Goal: Transaction & Acquisition: Purchase product/service

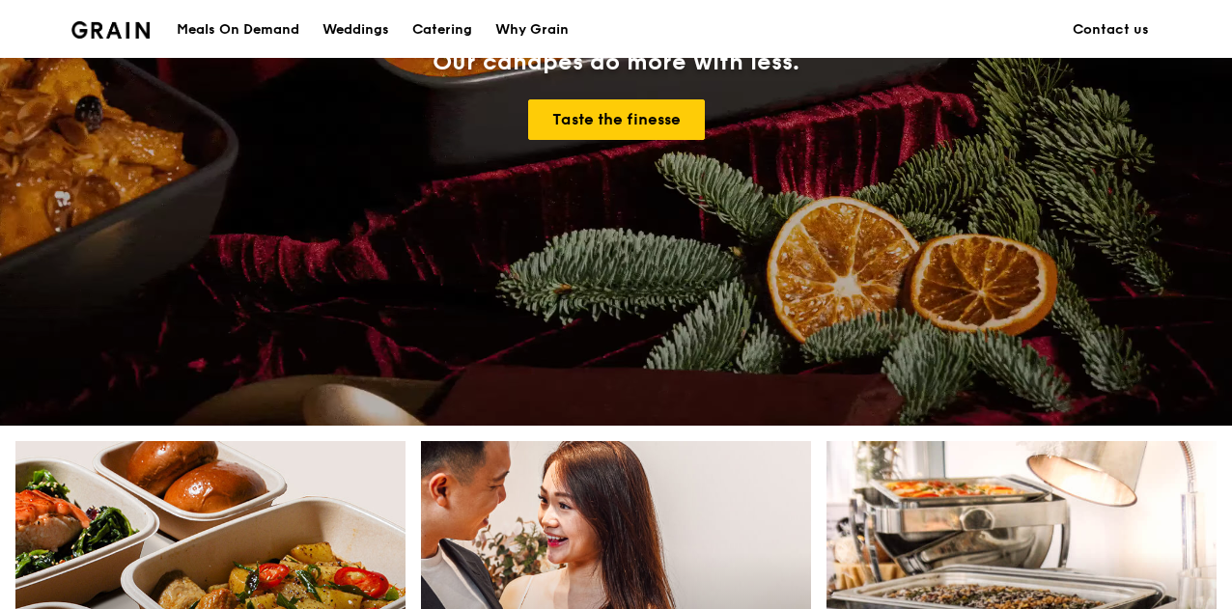
scroll to position [871, 0]
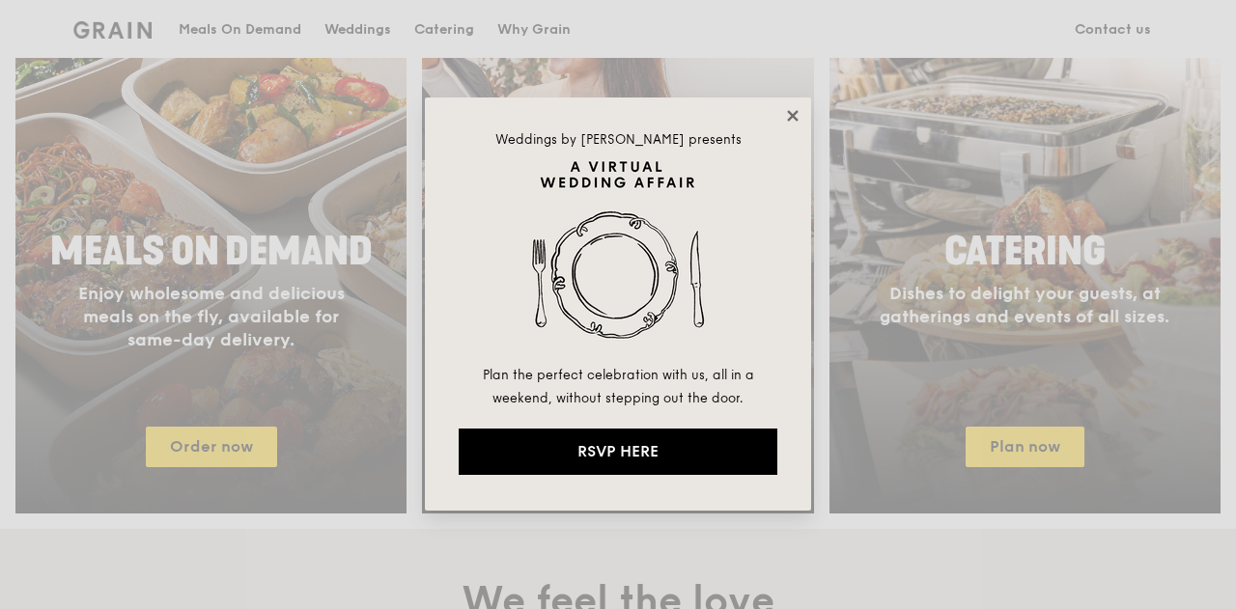
click at [794, 117] on icon at bounding box center [792, 115] width 11 height 11
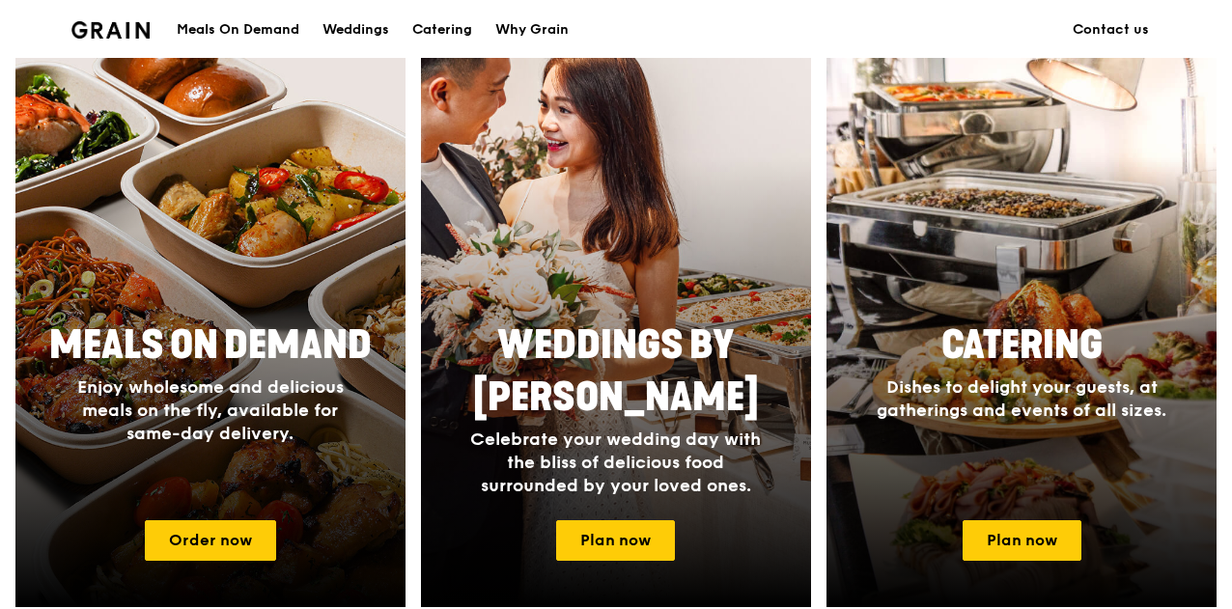
scroll to position [909, 0]
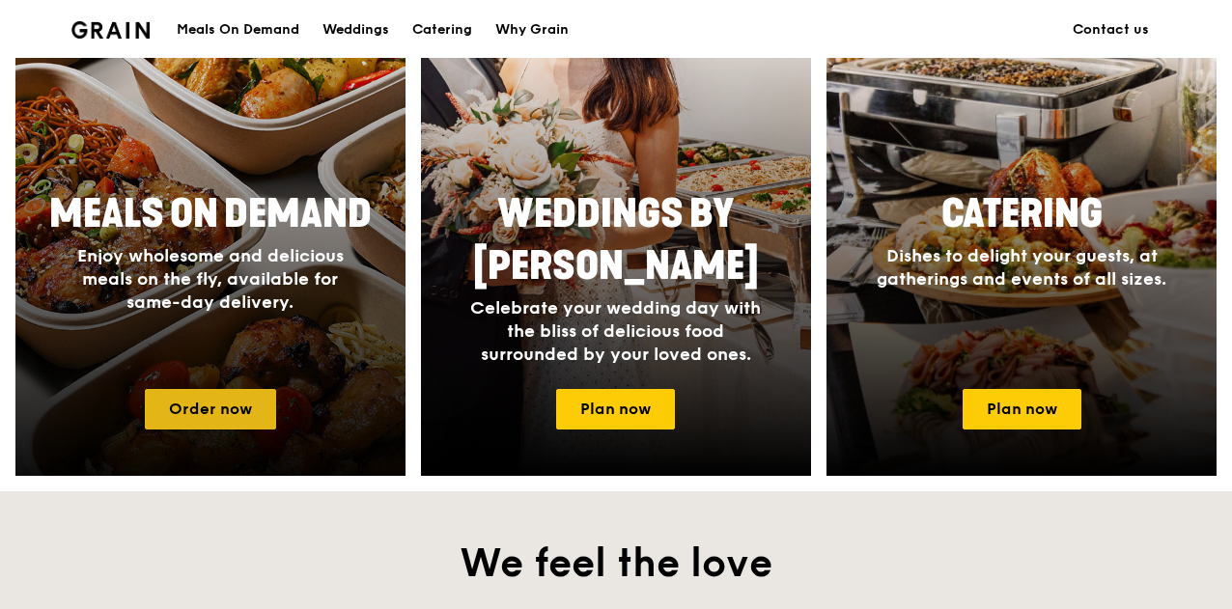
click at [192, 427] on link "Order now" at bounding box center [210, 409] width 131 height 41
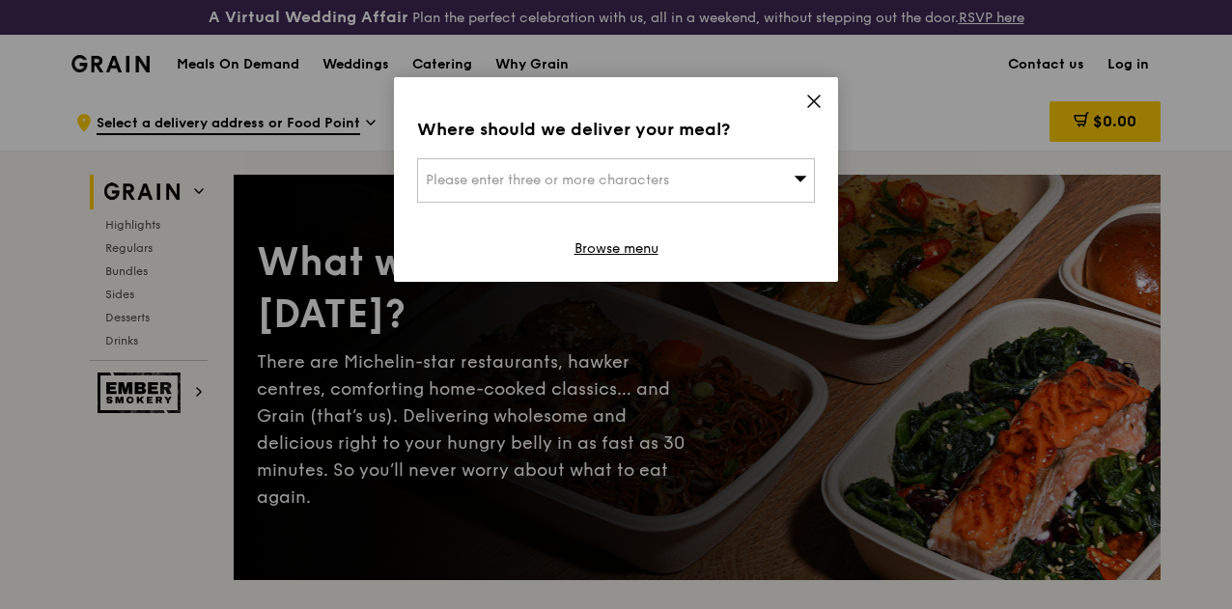
click at [763, 176] on div "Please enter three or more characters" at bounding box center [616, 180] width 398 height 44
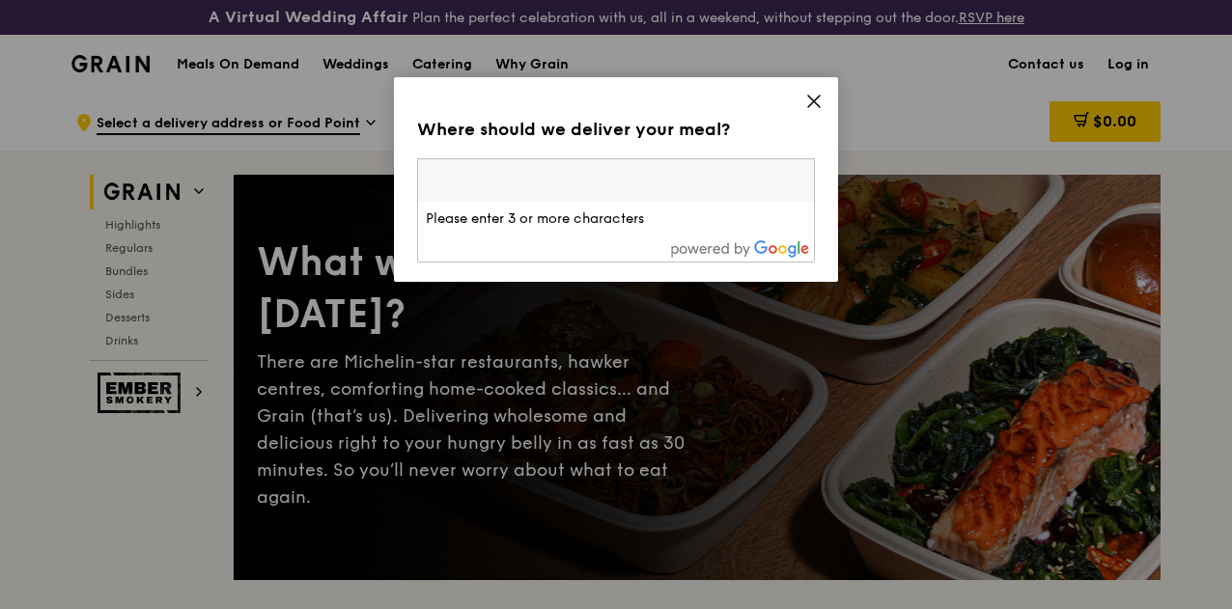
click at [615, 223] on li "Please enter 3 or more characters" at bounding box center [616, 219] width 396 height 35
click at [602, 181] on input "search" at bounding box center [616, 180] width 396 height 42
type input "1"
type input "j"
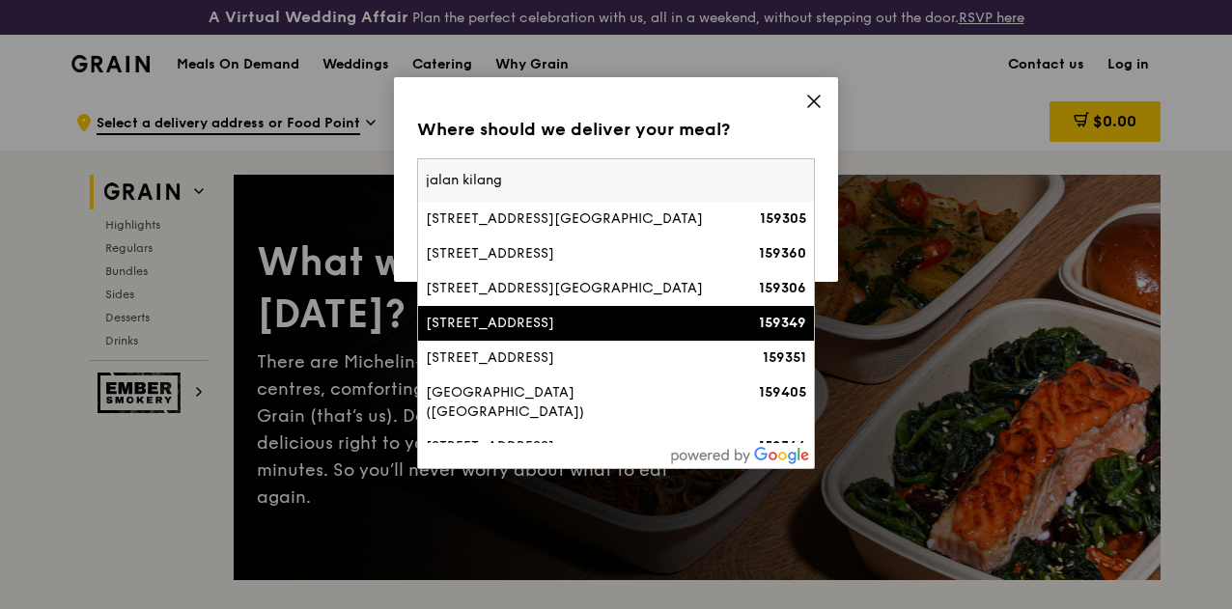
type input "jalan kilang"
click at [569, 322] on div "5 Jalan Kilang Barat" at bounding box center [569, 323] width 286 height 19
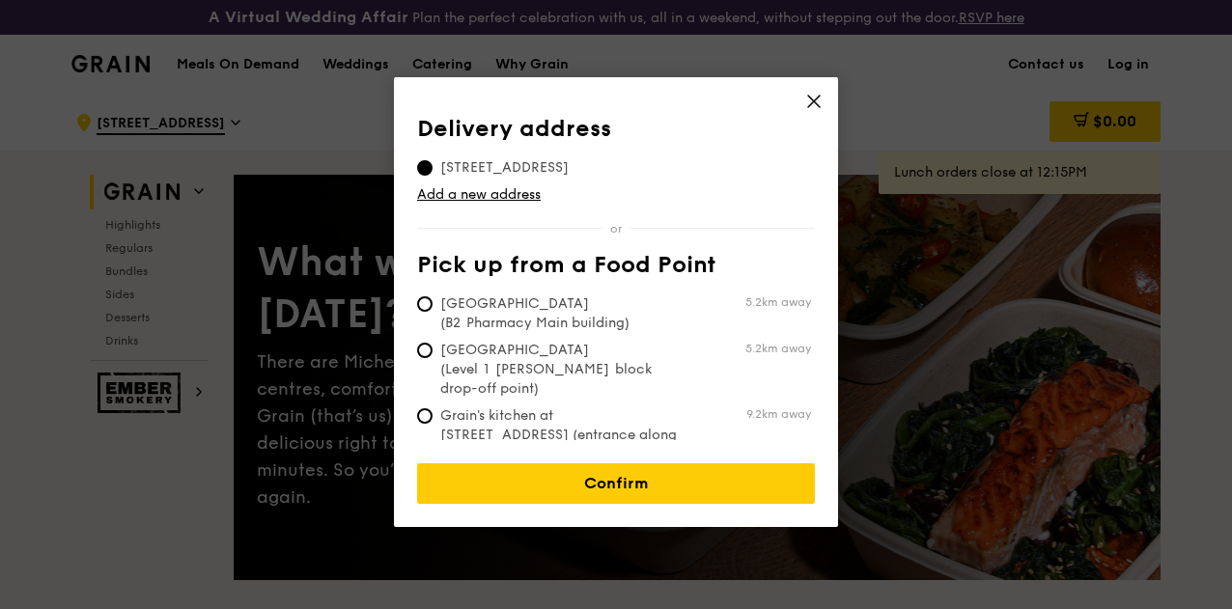
click at [510, 492] on div "Delivery address Pick up from a Food Point Delivery address 5 Jalan Kilang Bara…" at bounding box center [616, 302] width 444 height 450
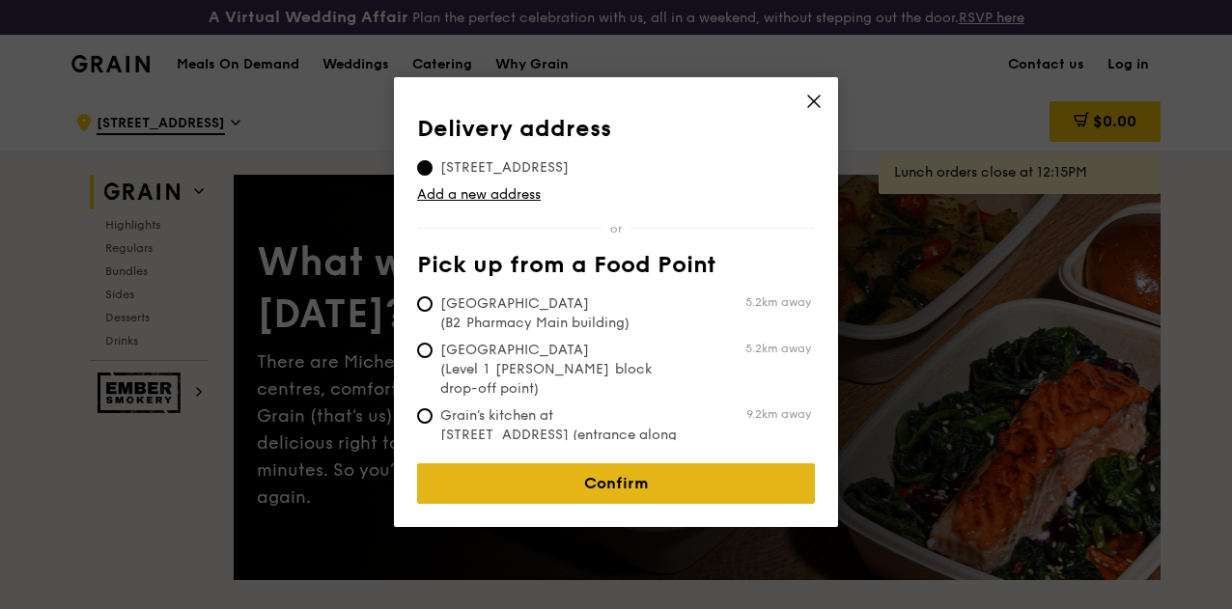
click at [501, 480] on link "Confirm" at bounding box center [616, 483] width 398 height 41
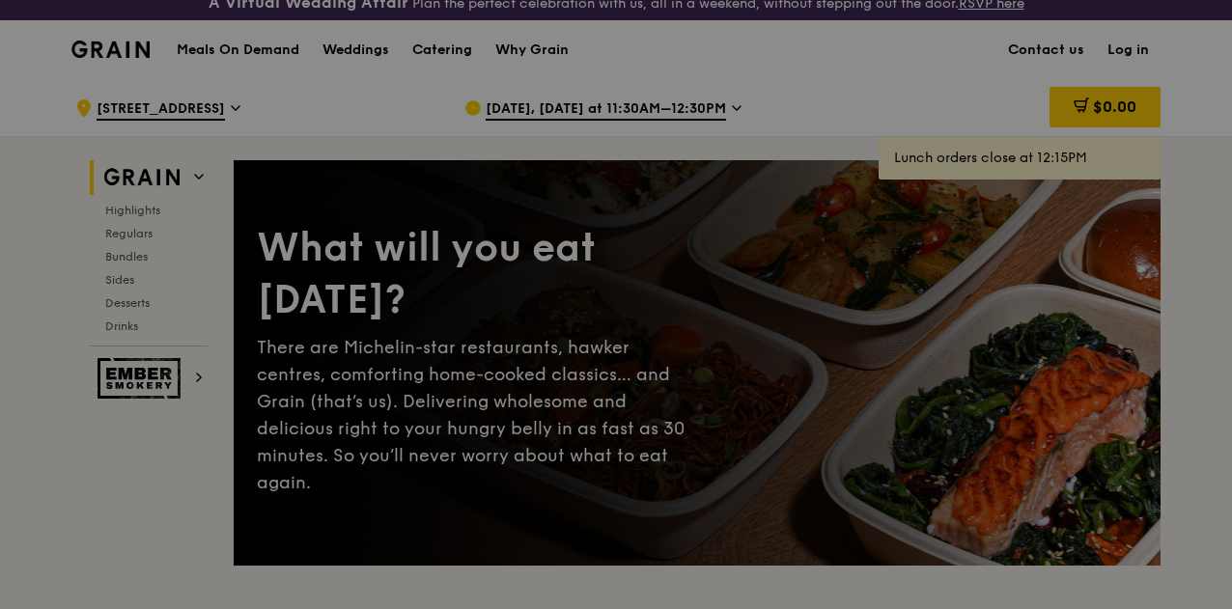
scroll to position [15, 0]
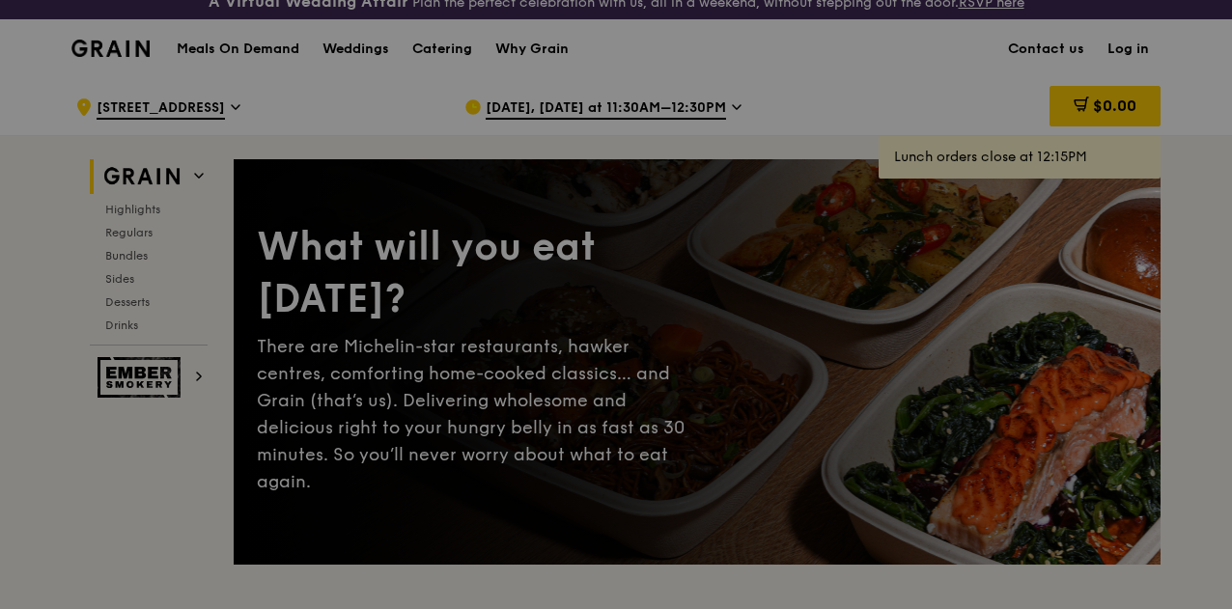
click at [497, 107] on div at bounding box center [616, 304] width 1232 height 609
click at [572, 104] on div at bounding box center [616, 304] width 1232 height 609
click at [663, 98] on div at bounding box center [616, 304] width 1232 height 609
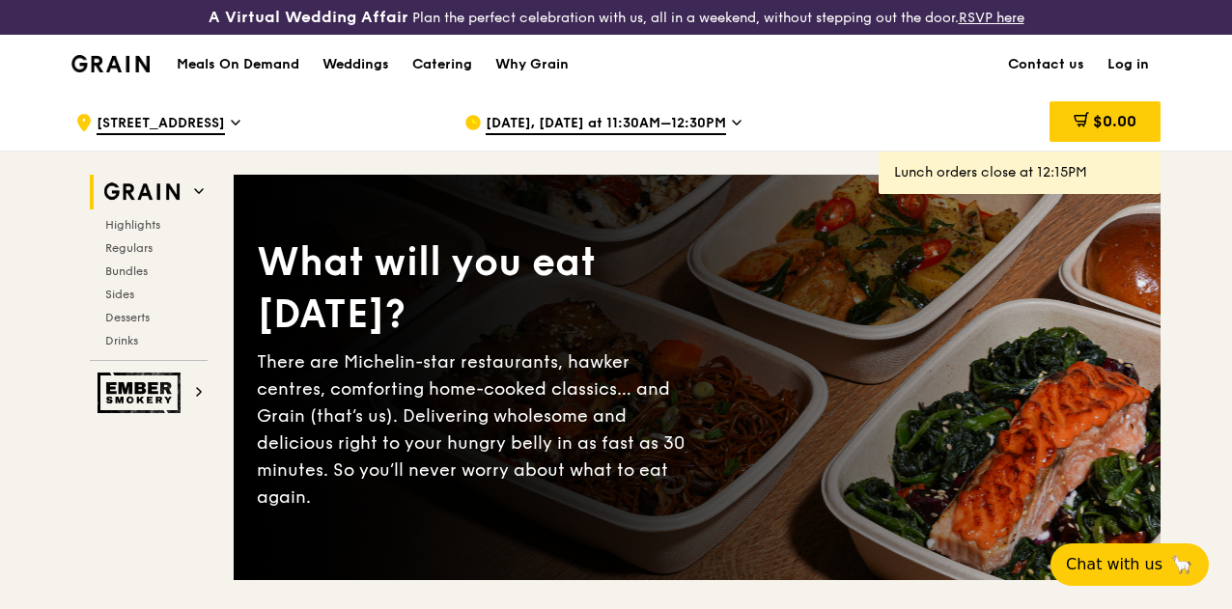
click at [707, 135] on span "Sep 18, Today at 11:30AM–12:30PM" at bounding box center [606, 124] width 240 height 21
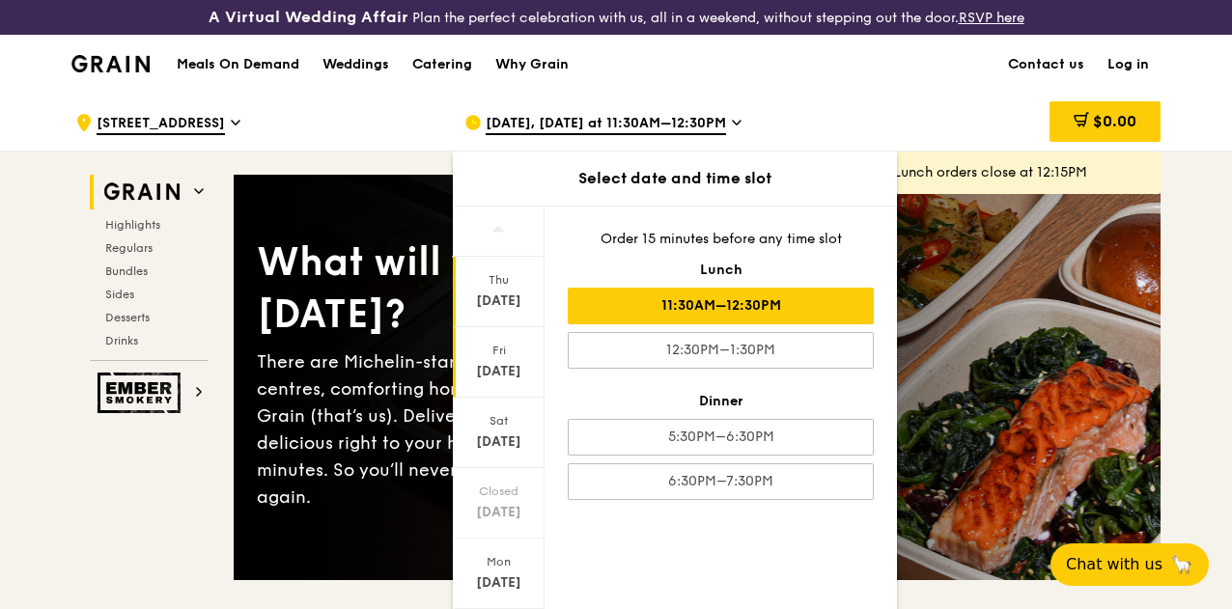
click at [501, 381] on div "Sep 19" at bounding box center [499, 371] width 86 height 19
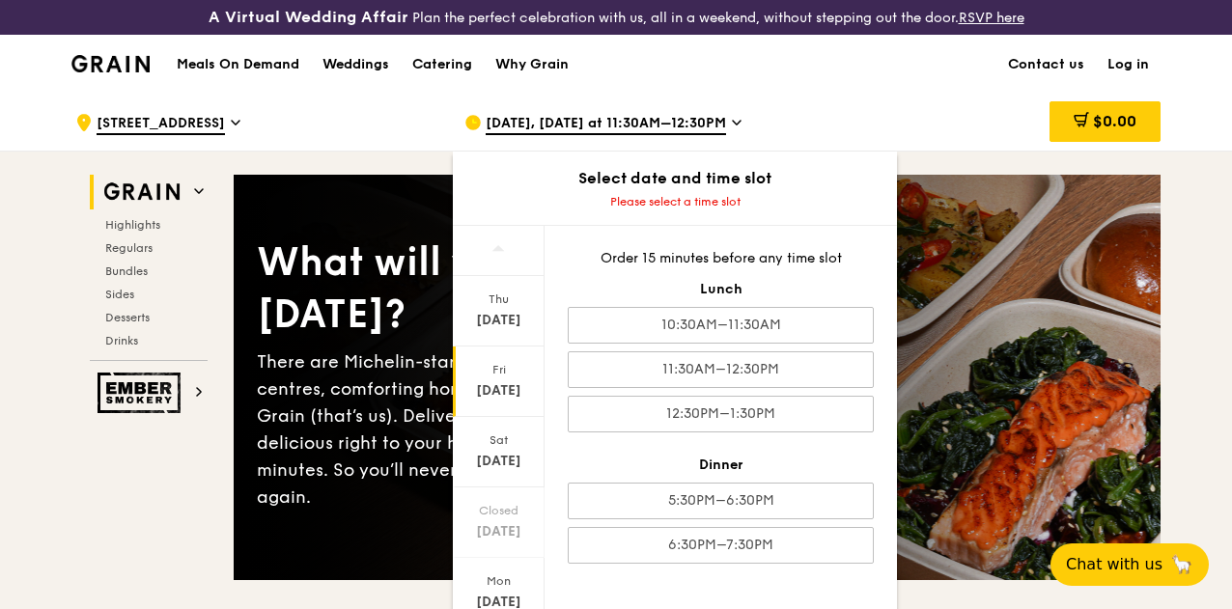
click at [620, 362] on div "Order 15 minutes before any time slot Lunch 10:30AM–11:30AM 11:30AM–12:30PM 12:…" at bounding box center [721, 406] width 352 height 361
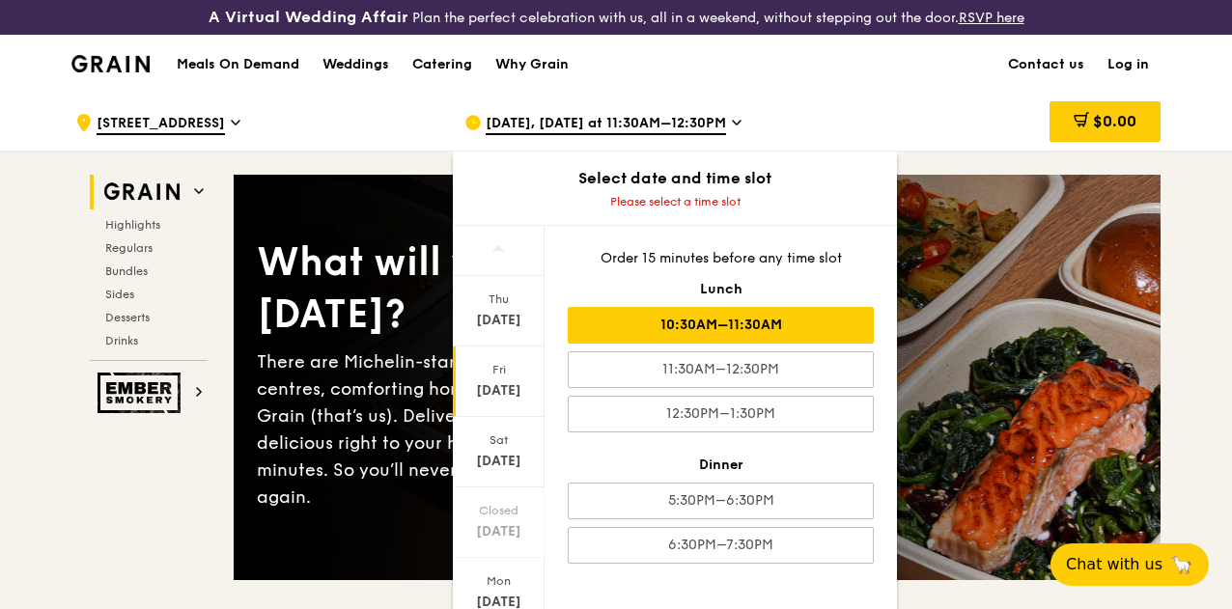
click at [618, 344] on div "10:30AM–11:30AM" at bounding box center [721, 325] width 306 height 37
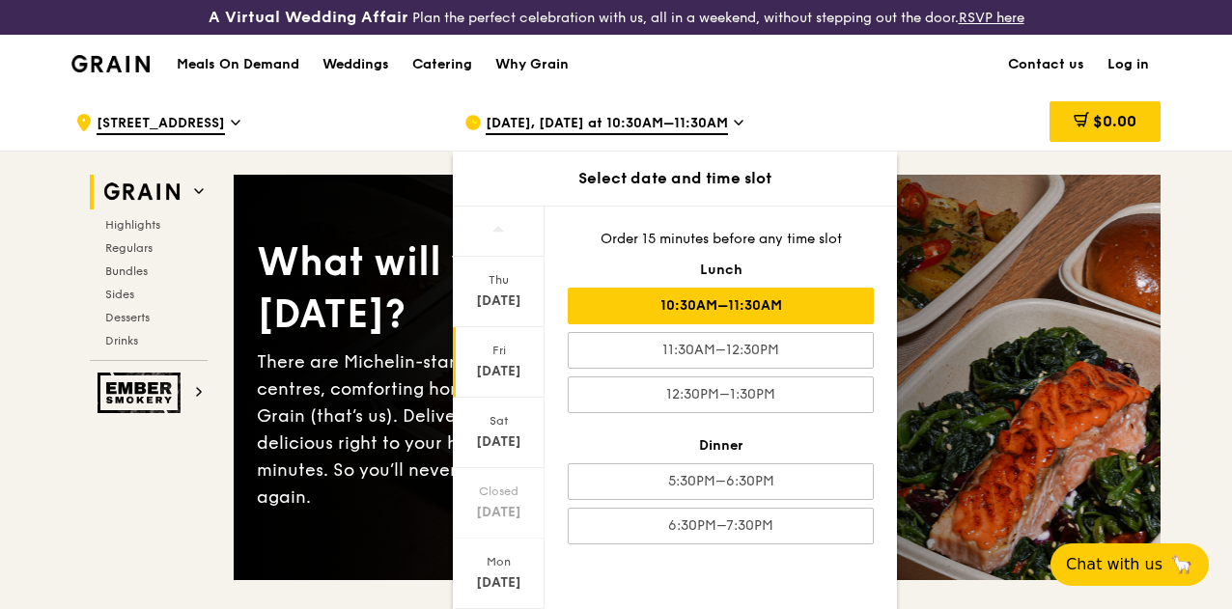
click at [334, 133] on div ".cls-1 { fill: none; stroke: #fff; stroke-linecap: round; stroke-linejoin: roun…" at bounding box center [254, 123] width 358 height 58
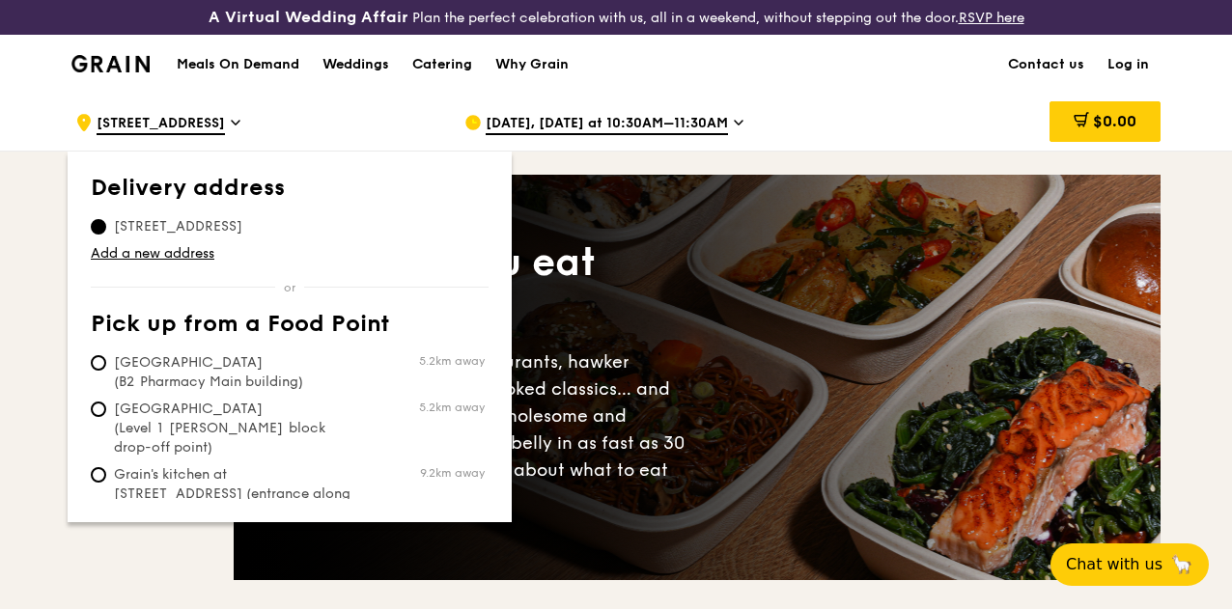
click at [886, 129] on div "$0.00" at bounding box center [1005, 123] width 311 height 58
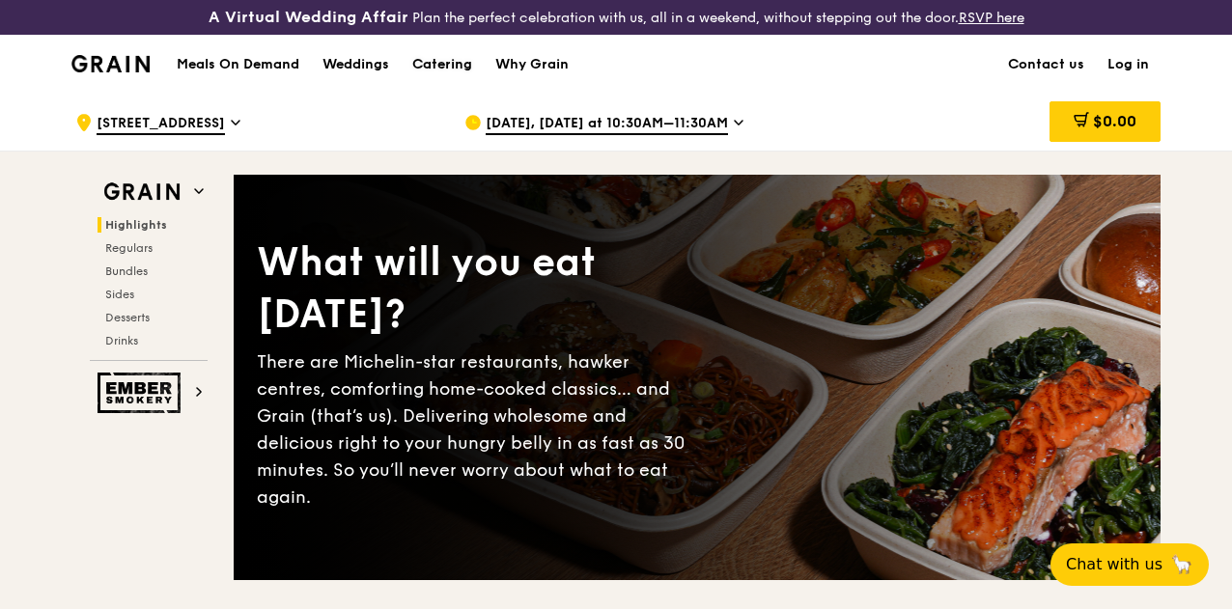
click at [456, 76] on div "Catering" at bounding box center [442, 65] width 60 height 58
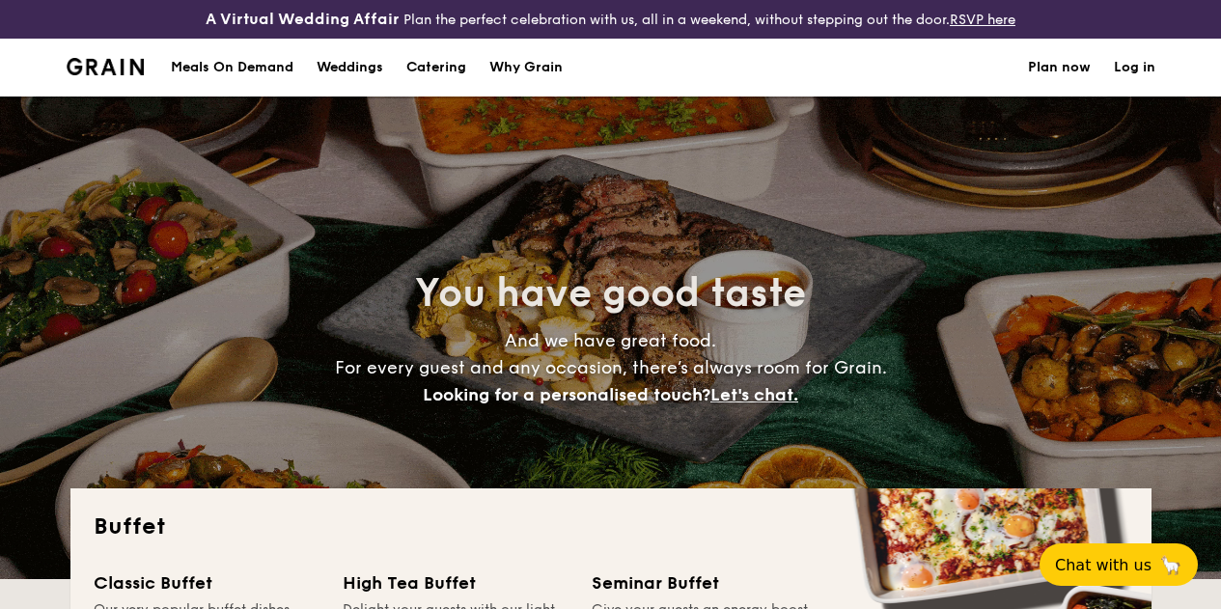
select select
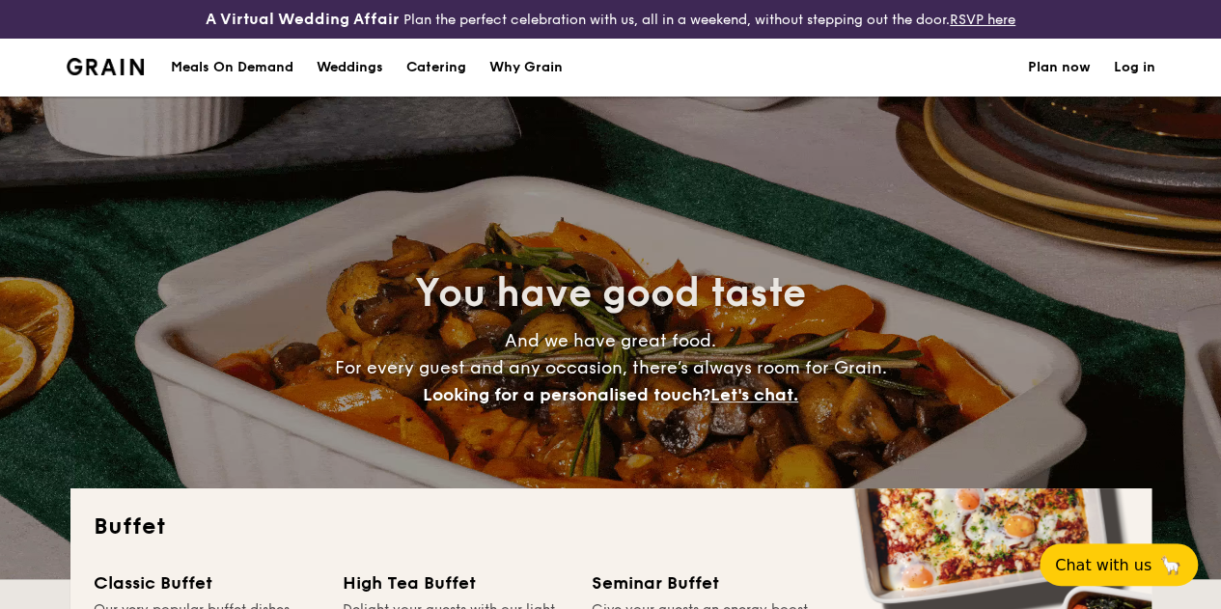
click at [187, 86] on div "Meals On Demand" at bounding box center [232, 68] width 123 height 58
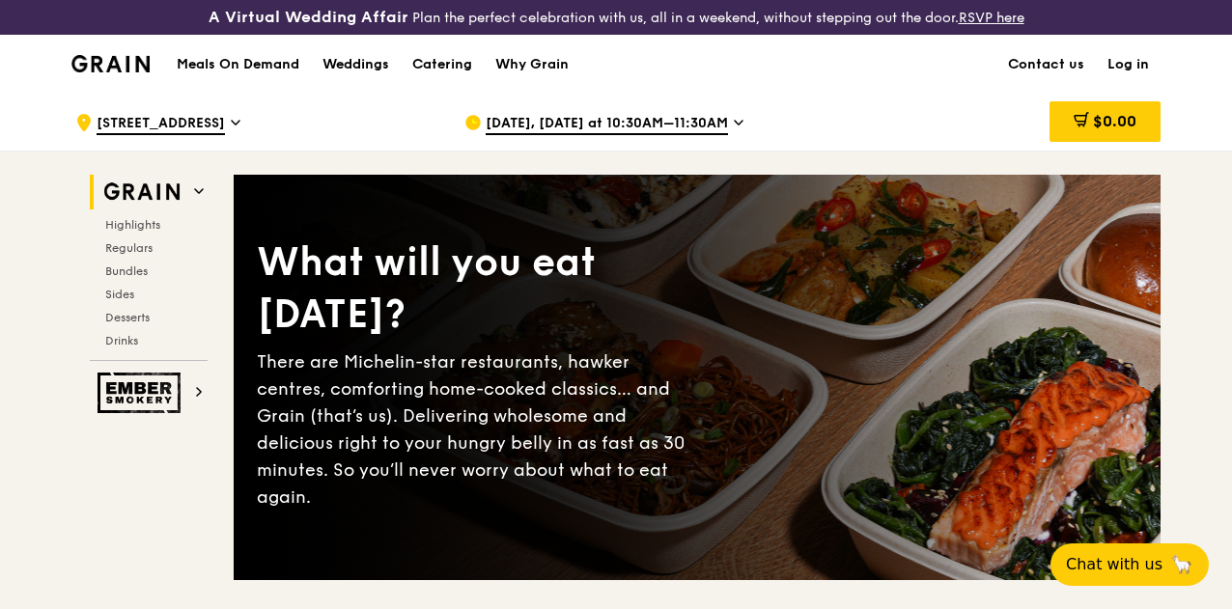
click at [195, 193] on icon at bounding box center [199, 191] width 8 height 4
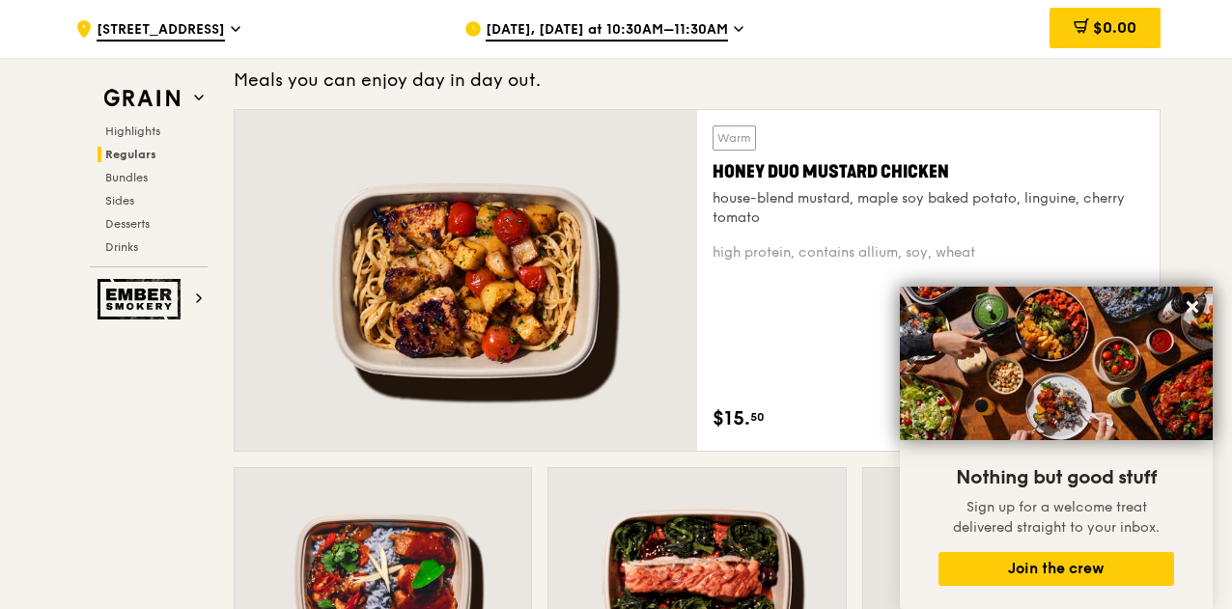
scroll to position [1636, 0]
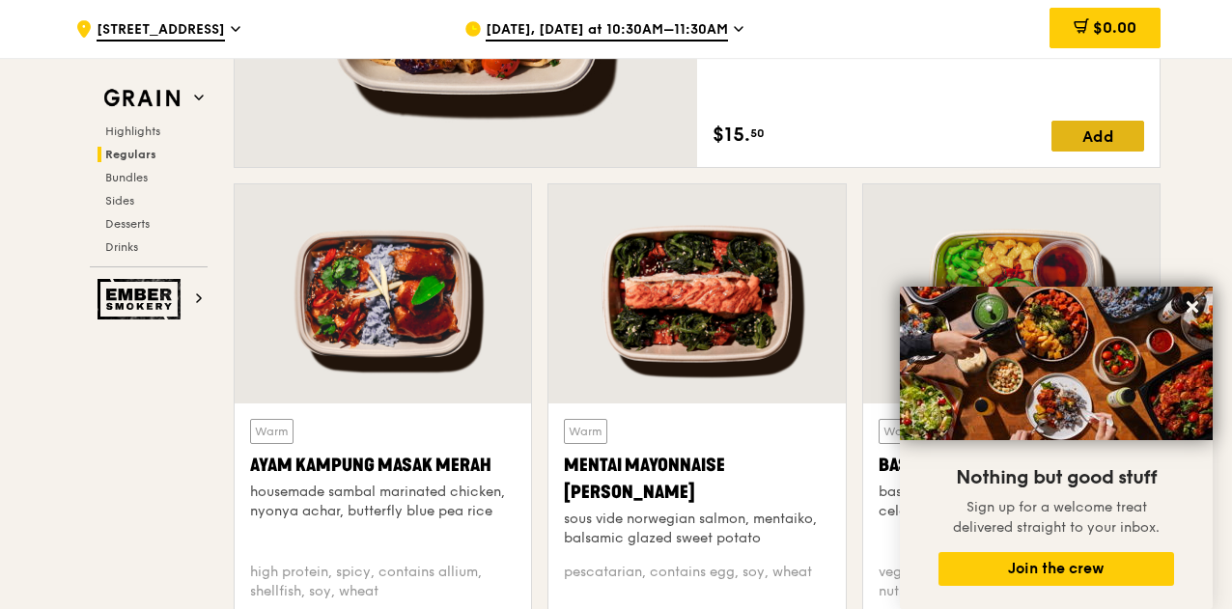
click at [1061, 142] on div "Add" at bounding box center [1097, 136] width 93 height 31
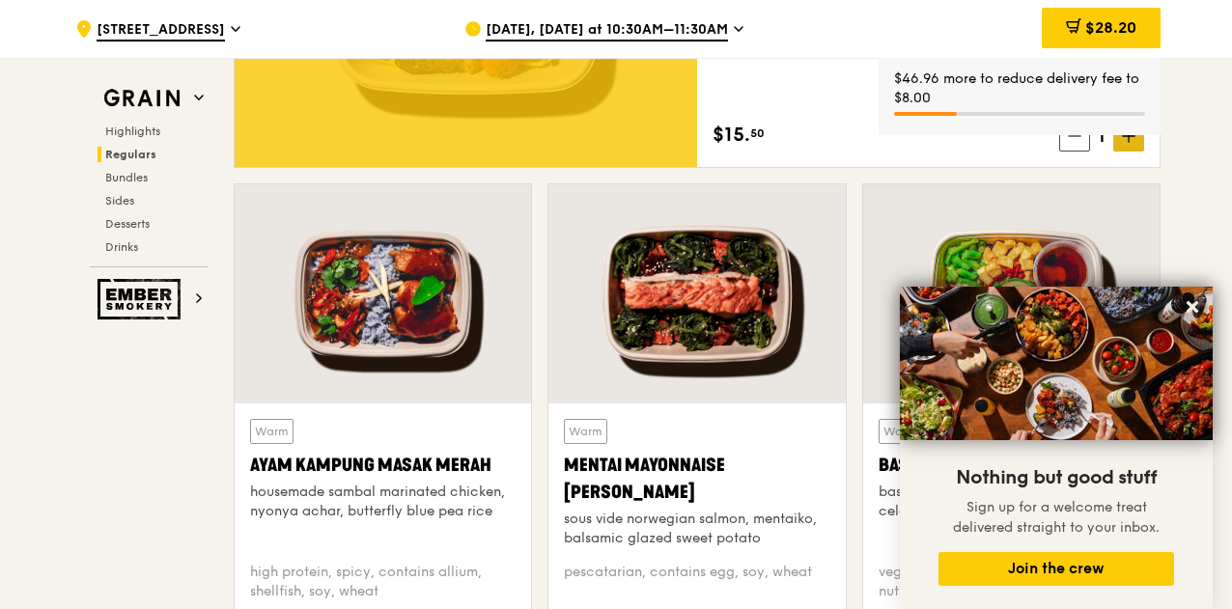
click at [1129, 144] on span at bounding box center [1128, 136] width 31 height 31
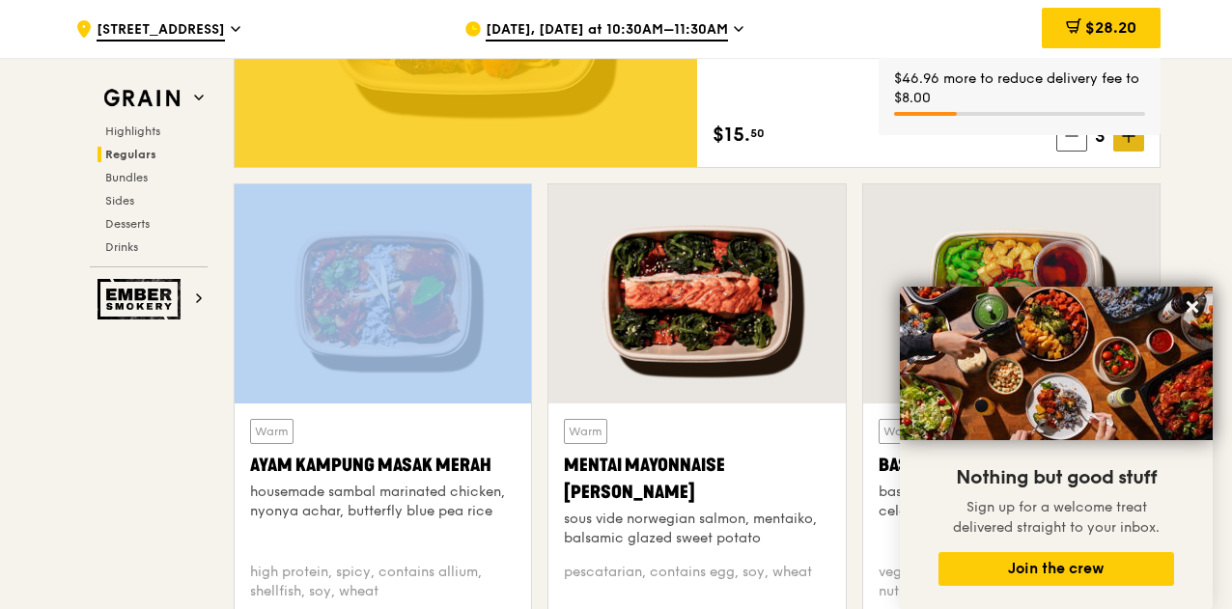
click at [1129, 144] on span at bounding box center [1128, 136] width 31 height 31
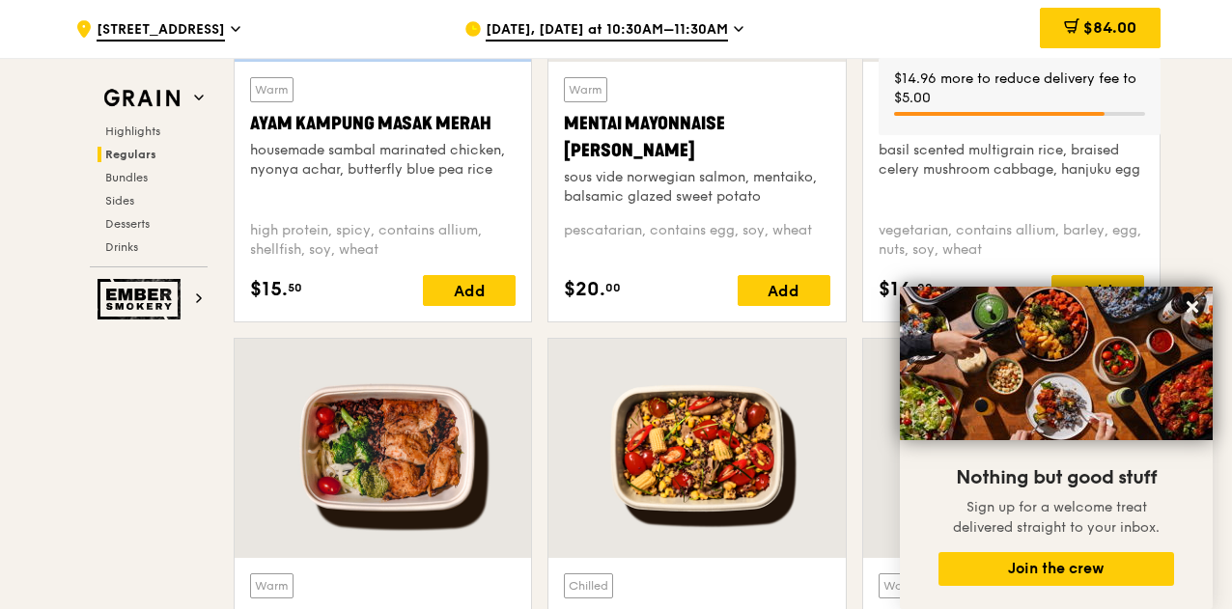
scroll to position [2123, 0]
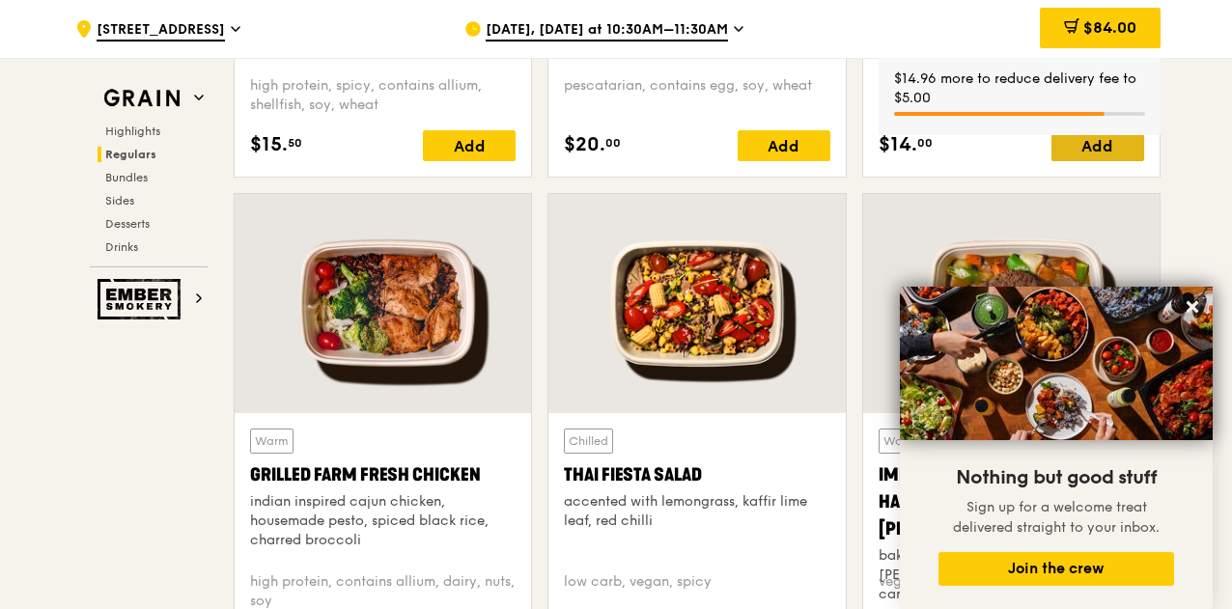
click at [1074, 161] on div "Add" at bounding box center [1097, 145] width 93 height 31
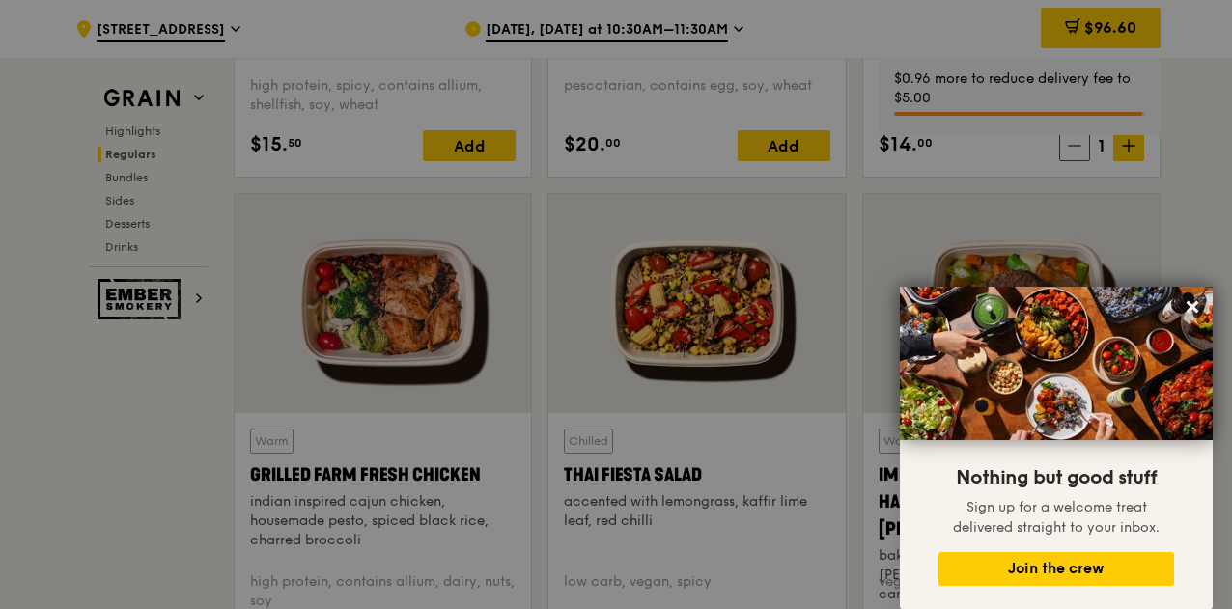
click at [1127, 163] on div at bounding box center [616, 304] width 1232 height 609
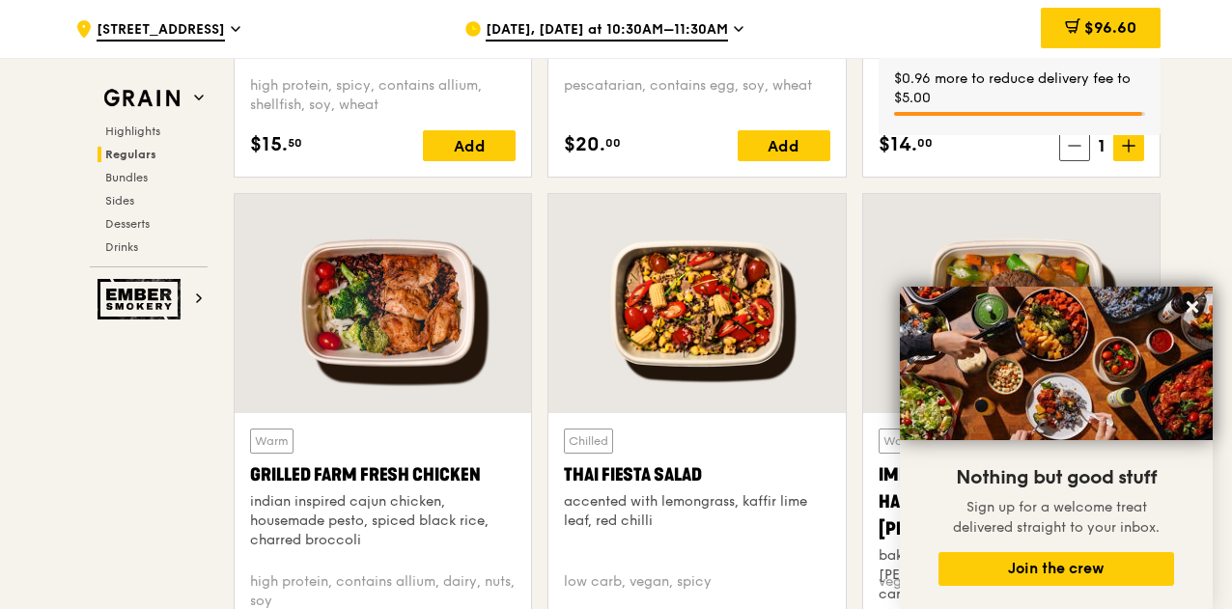
click at [1127, 153] on icon at bounding box center [1129, 146] width 14 height 14
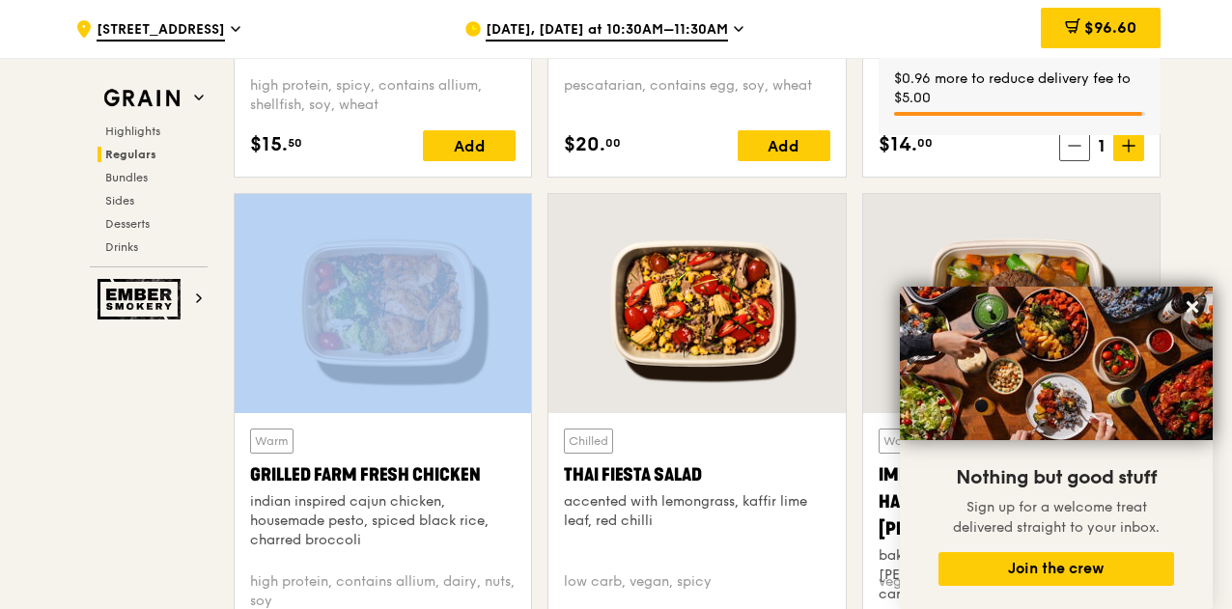
click at [1127, 153] on icon at bounding box center [1129, 146] width 14 height 14
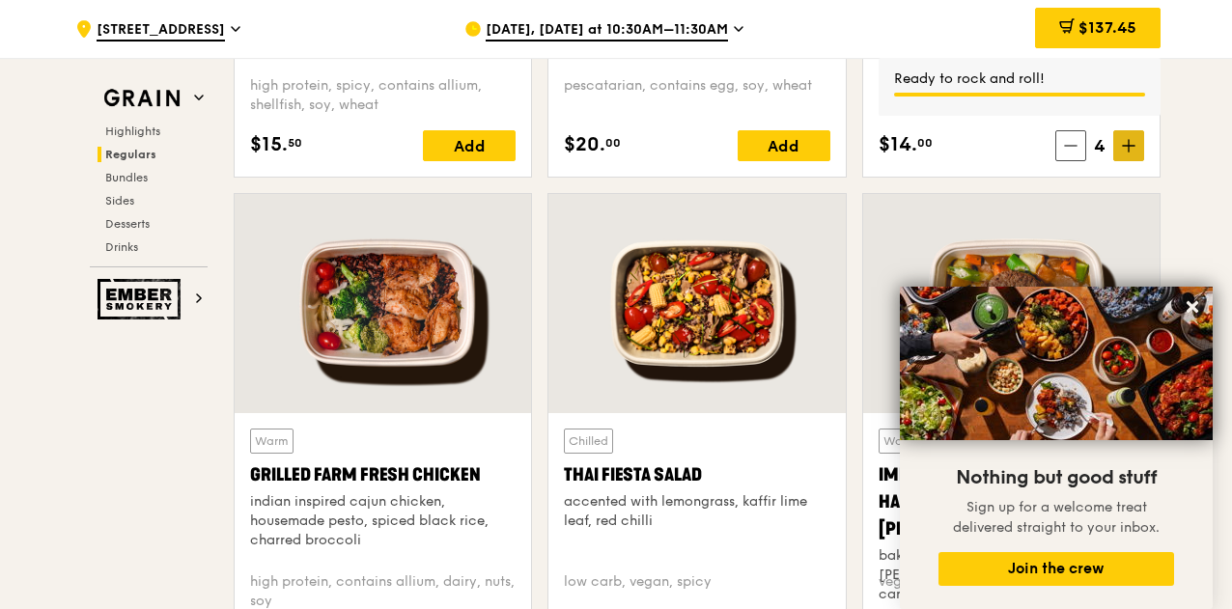
click at [1128, 153] on icon at bounding box center [1129, 146] width 14 height 14
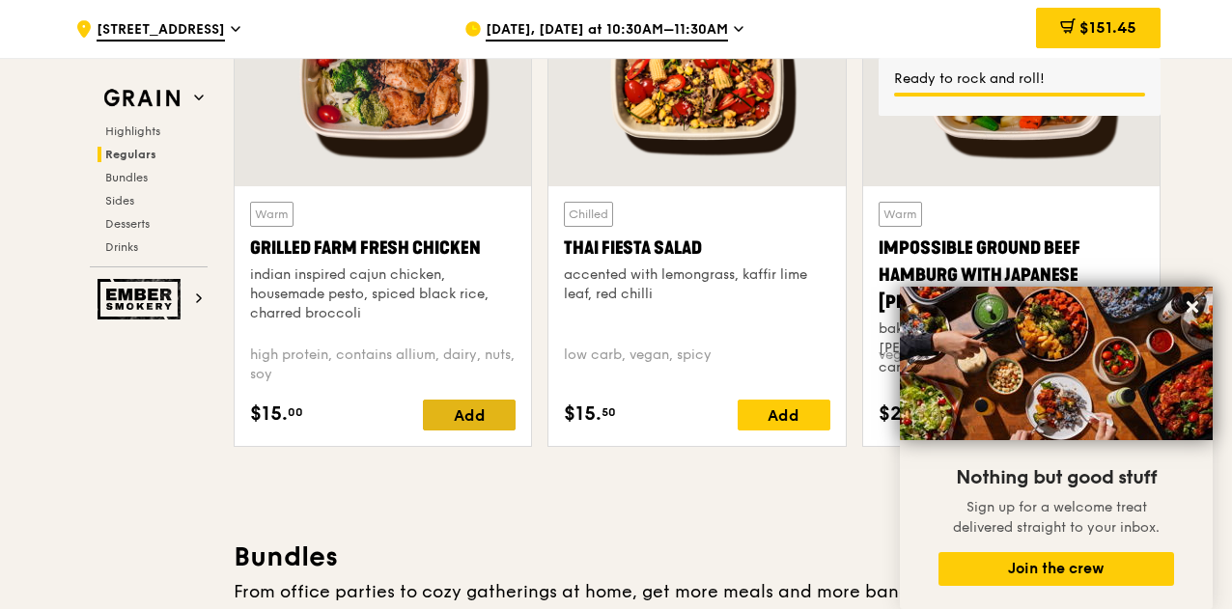
click at [467, 425] on div "Add" at bounding box center [469, 415] width 93 height 31
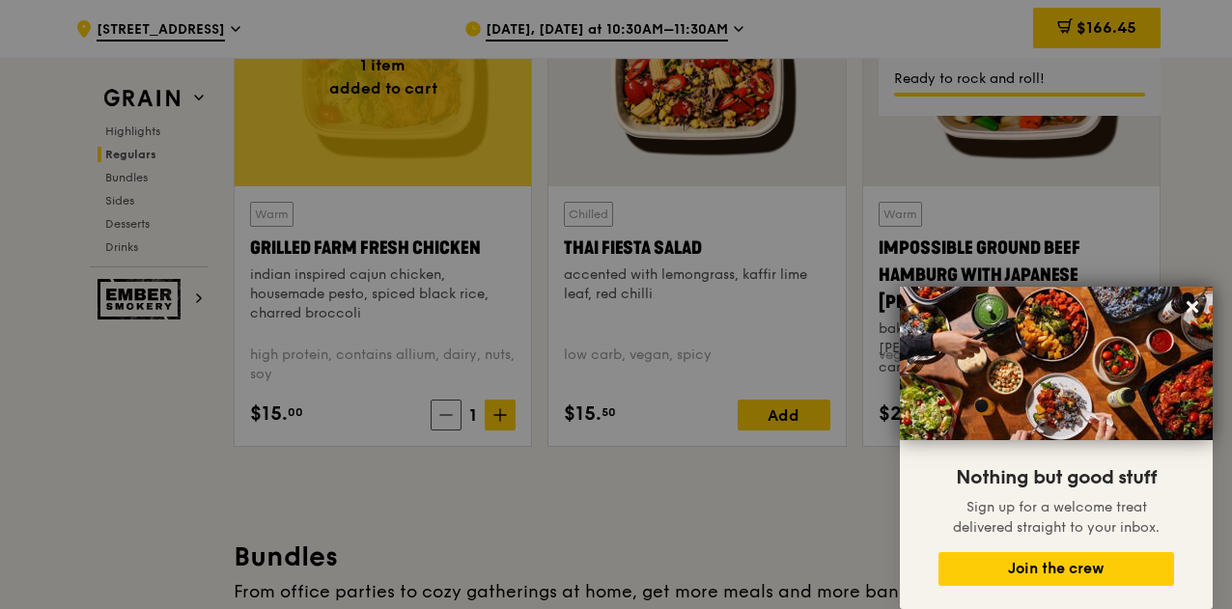
click at [508, 420] on div at bounding box center [616, 304] width 1232 height 609
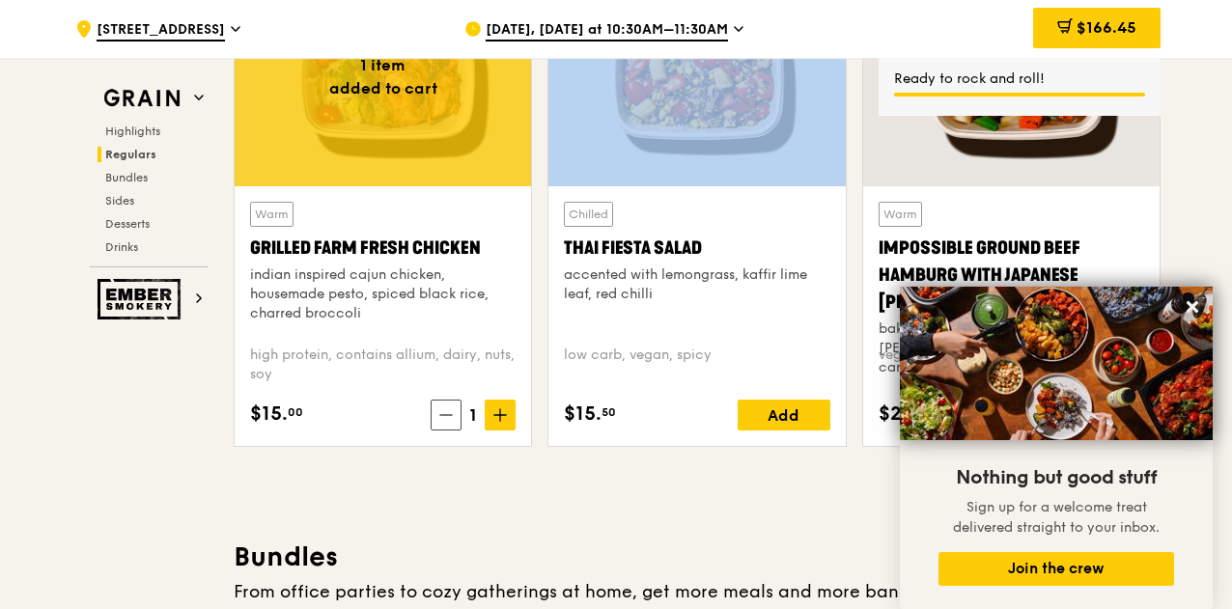
click at [508, 420] on span at bounding box center [500, 415] width 31 height 31
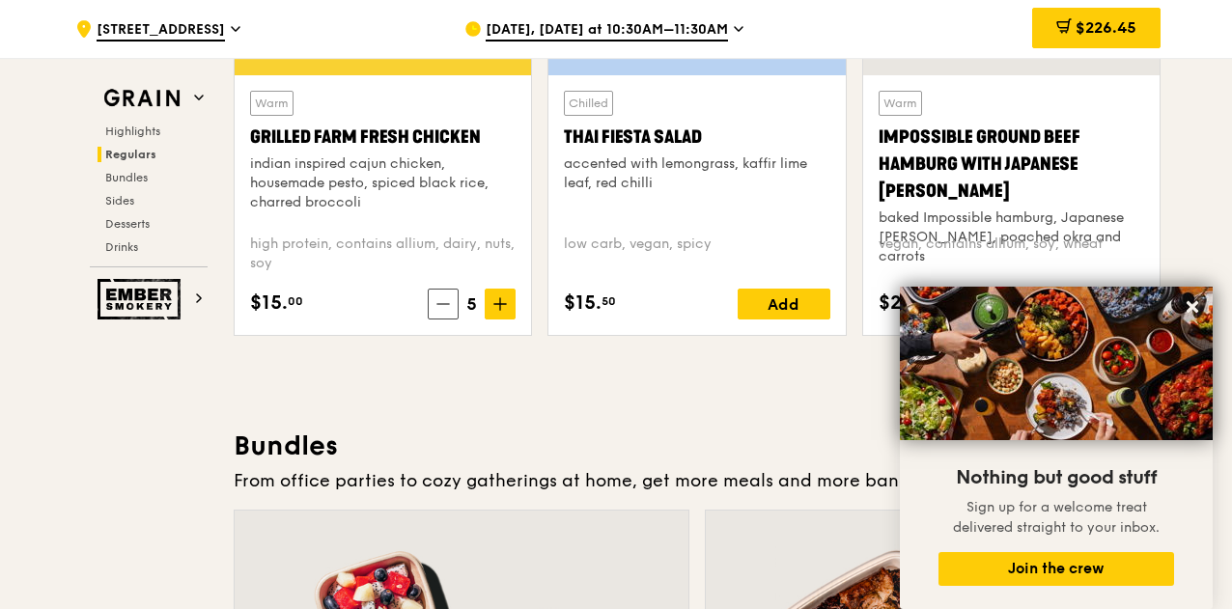
scroll to position [2462, 0]
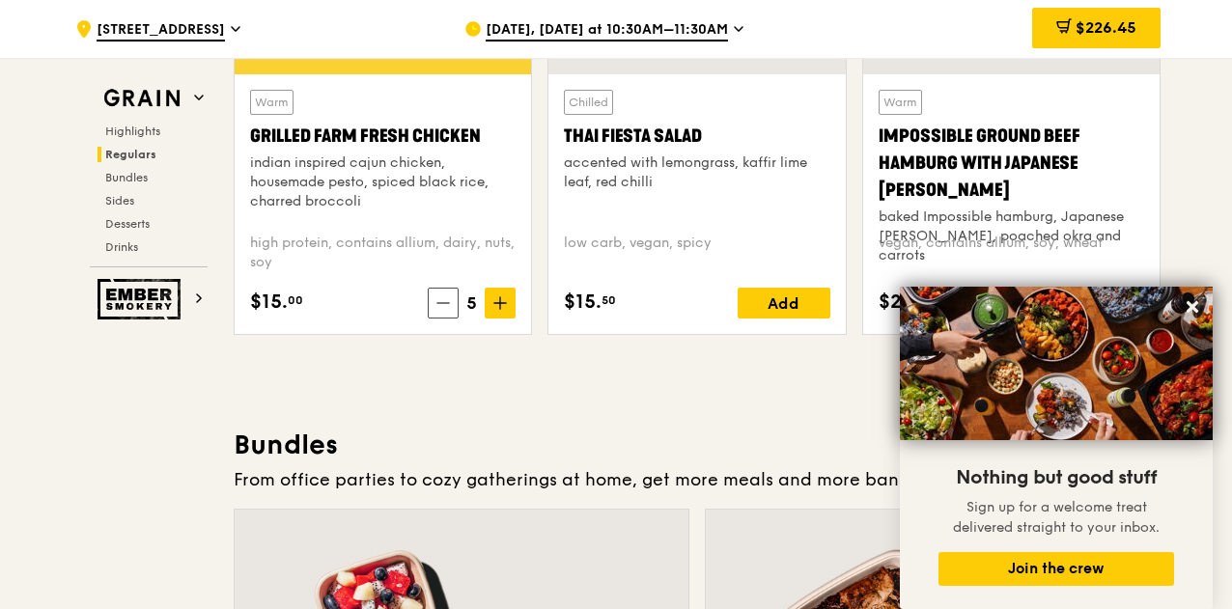
click at [789, 300] on div "Chilled Thai Fiesta Salad accented with lemongrass, kaffir lime leaf, red chill…" at bounding box center [697, 204] width 266 height 229
click at [507, 310] on icon at bounding box center [500, 303] width 14 height 14
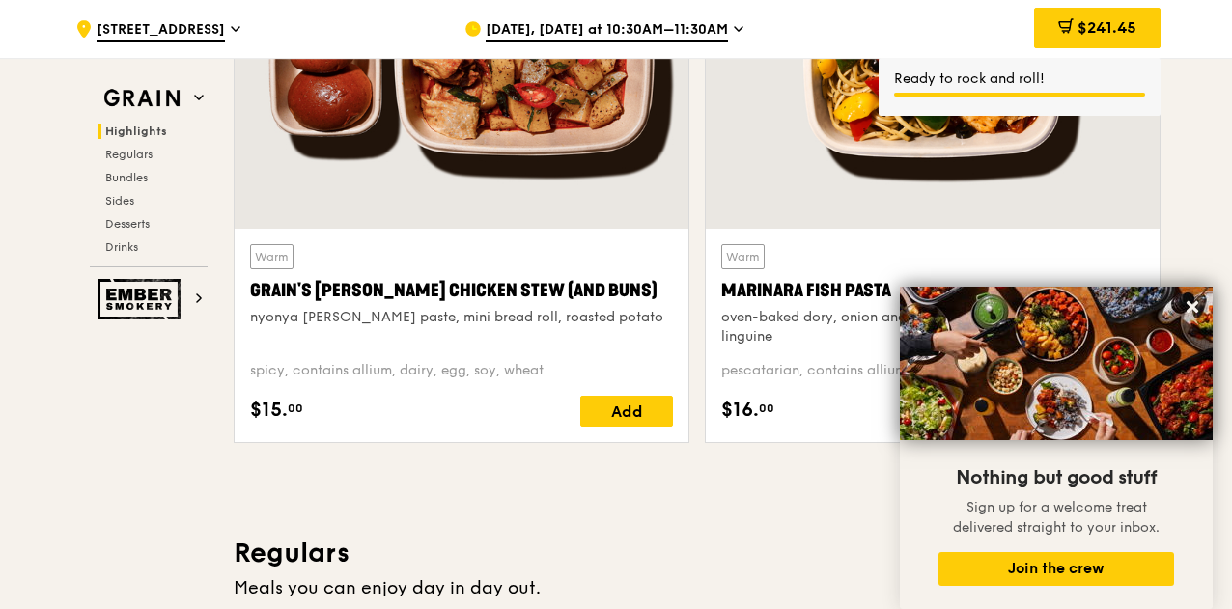
scroll to position [846, 0]
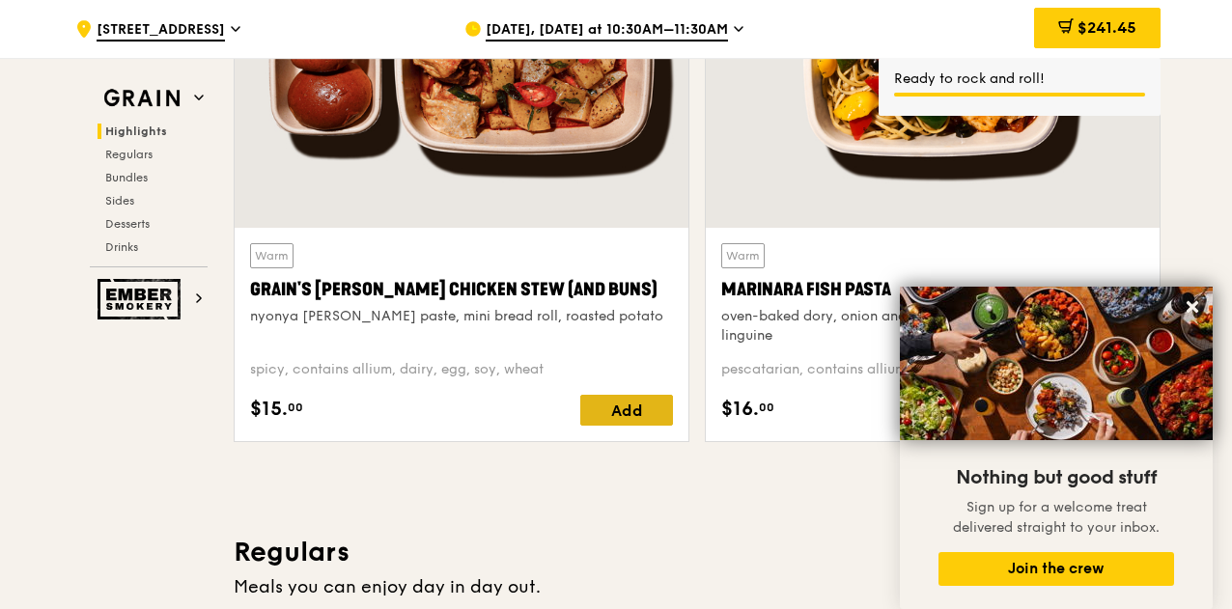
click at [637, 426] on div "Add" at bounding box center [626, 410] width 93 height 31
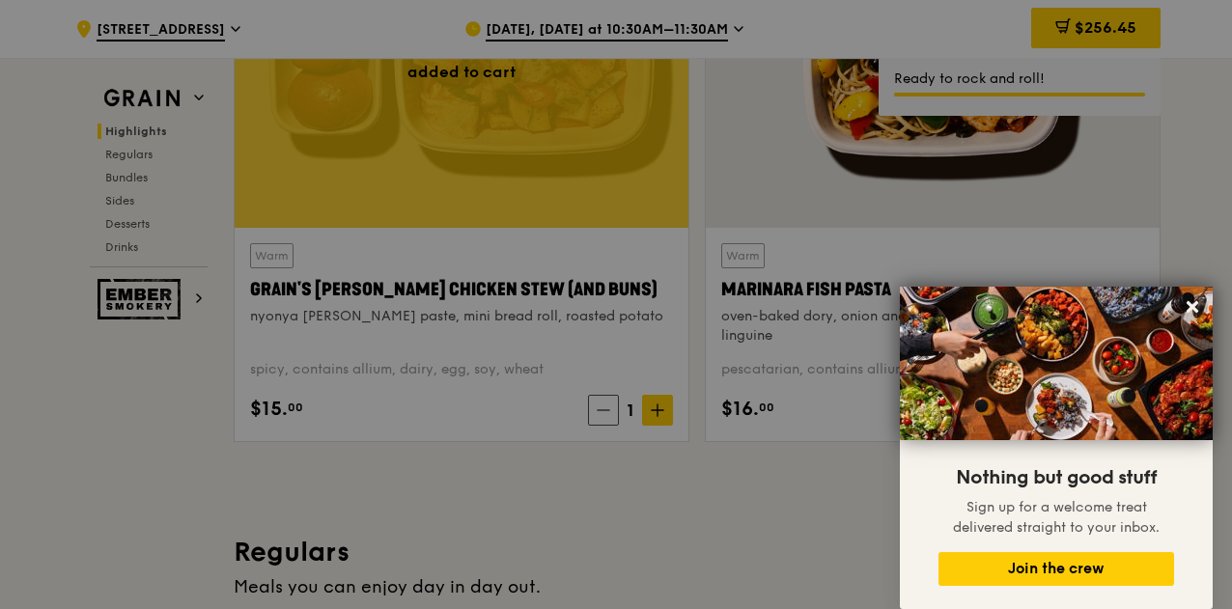
click at [662, 424] on div at bounding box center [616, 304] width 1232 height 609
click at [662, 417] on icon at bounding box center [658, 411] width 14 height 14
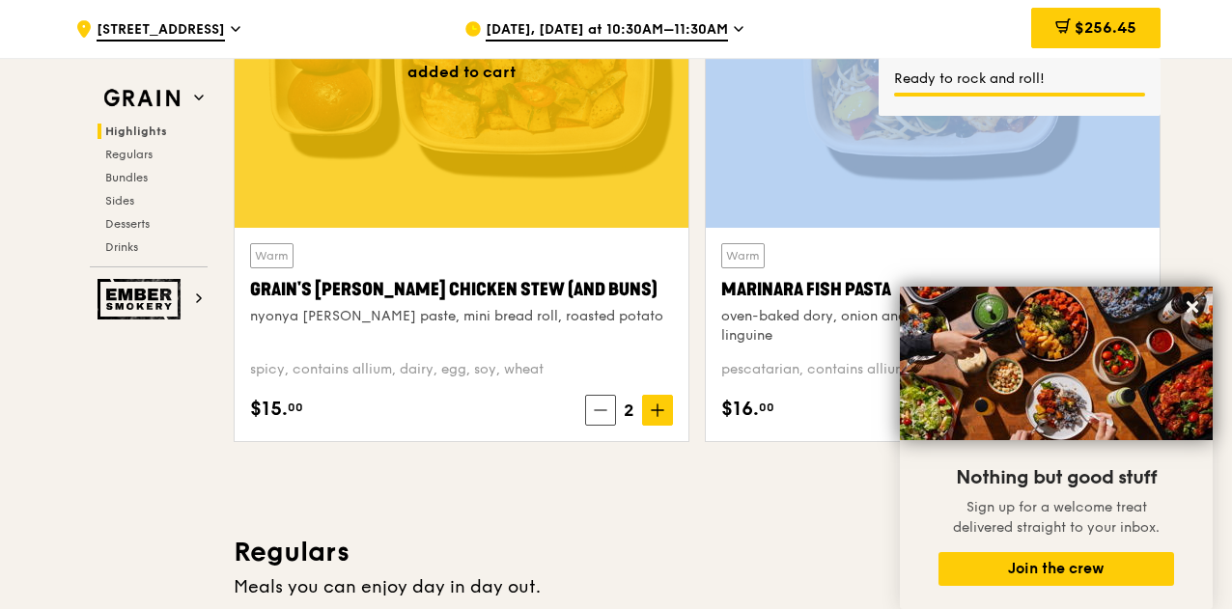
click at [662, 417] on icon at bounding box center [658, 411] width 14 height 14
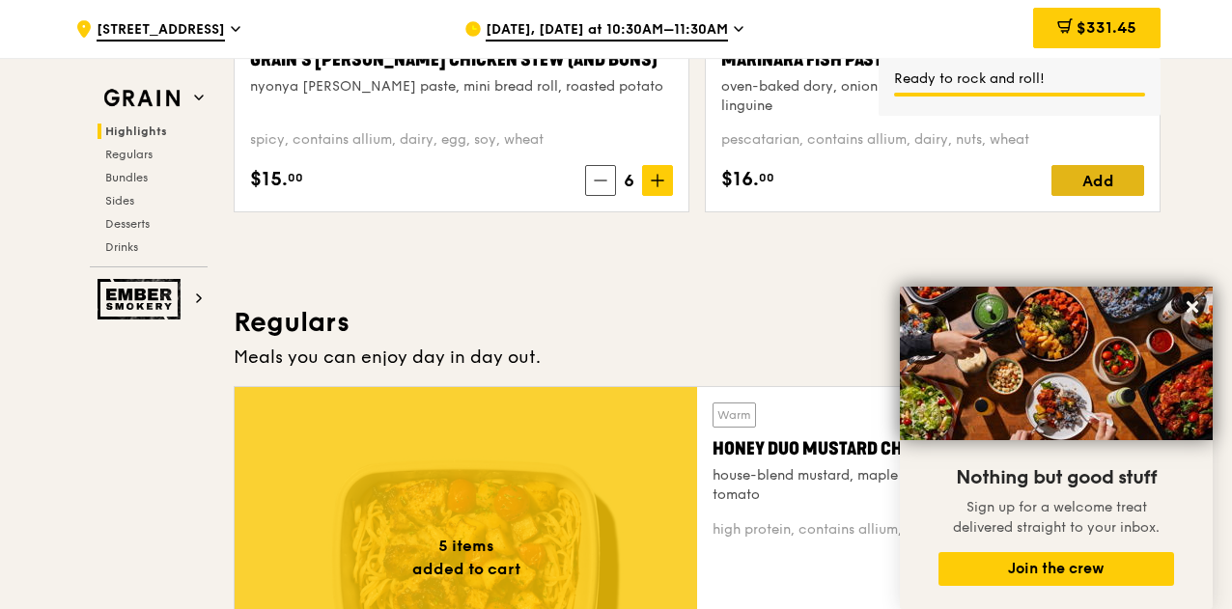
click at [1069, 192] on div "Add" at bounding box center [1097, 180] width 93 height 31
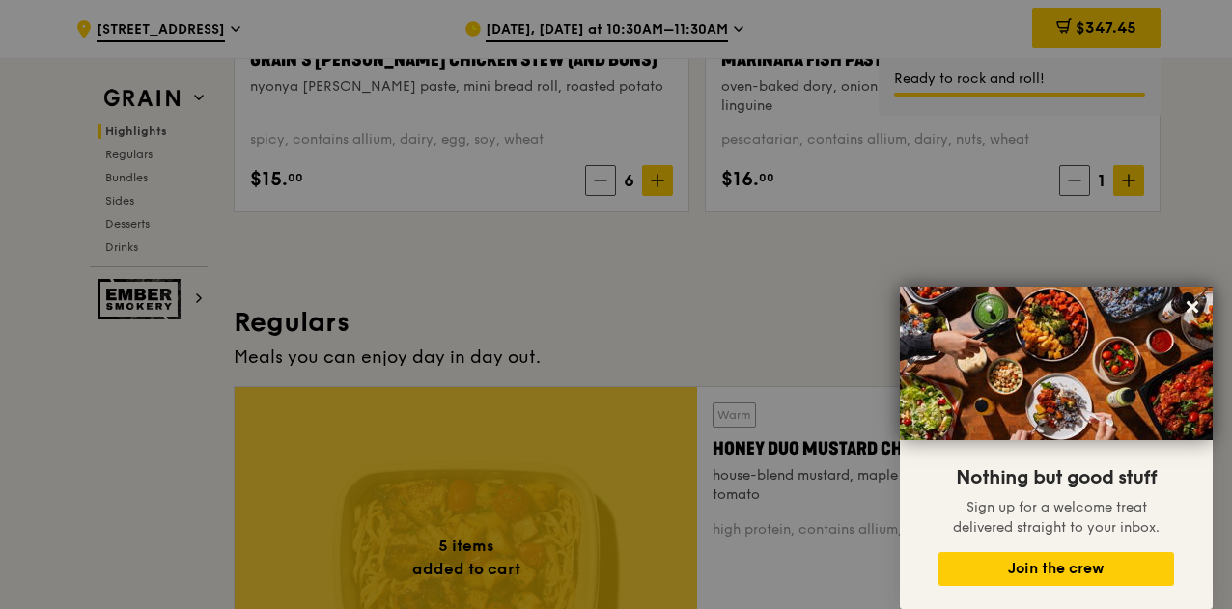
click at [1113, 196] on div at bounding box center [616, 304] width 1232 height 609
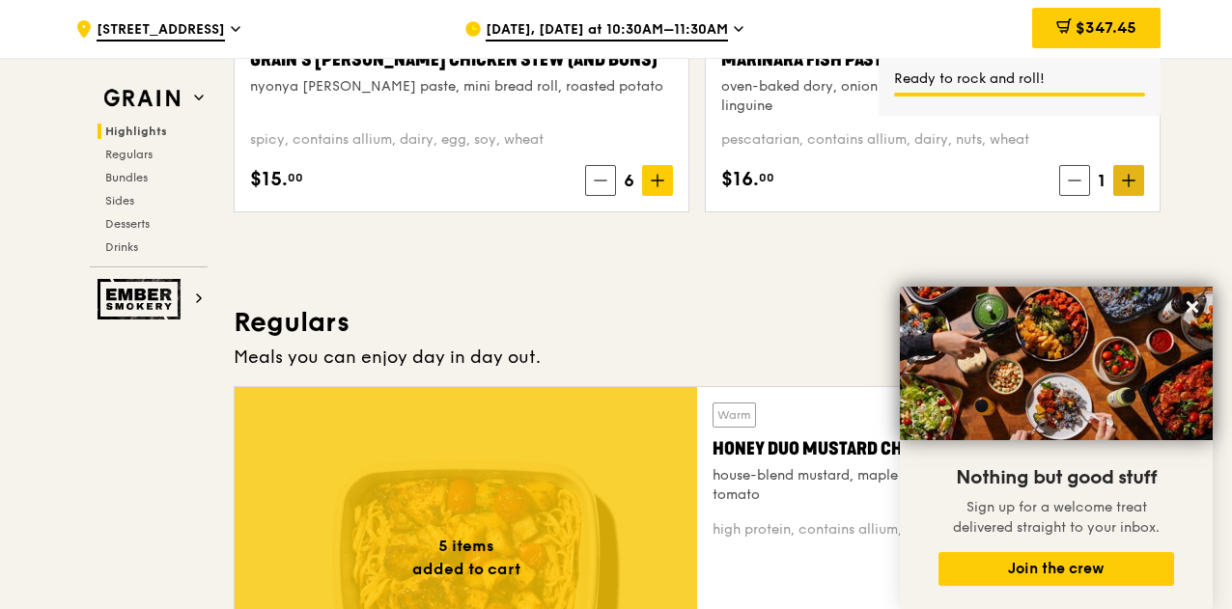
click at [1114, 195] on span at bounding box center [1128, 180] width 31 height 31
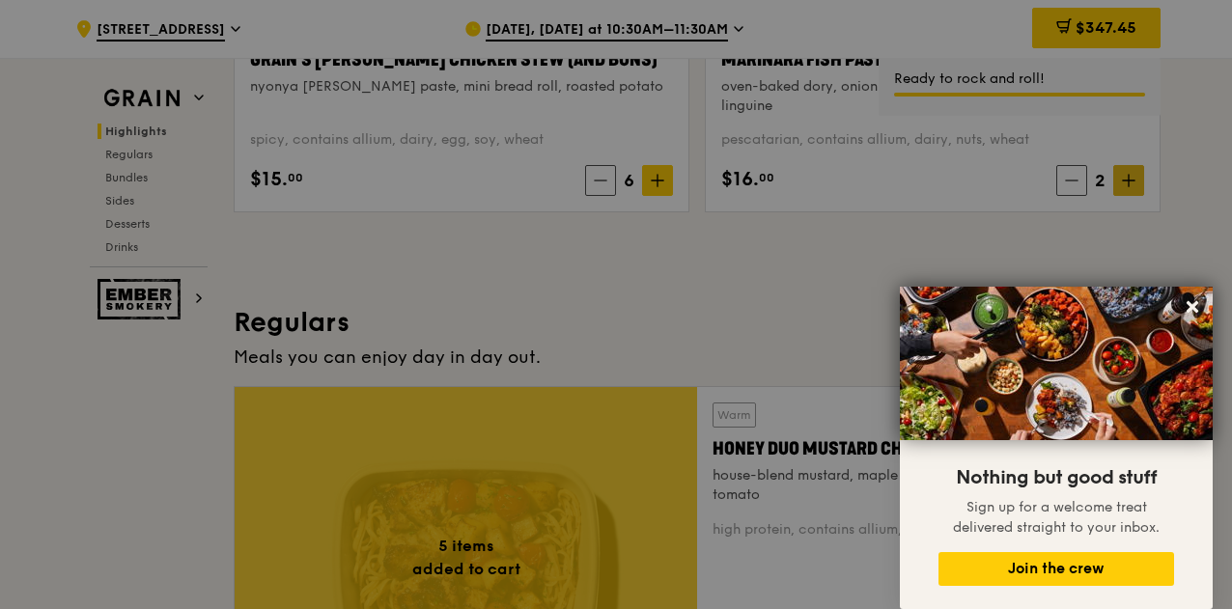
click at [1131, 198] on div at bounding box center [616, 304] width 1232 height 609
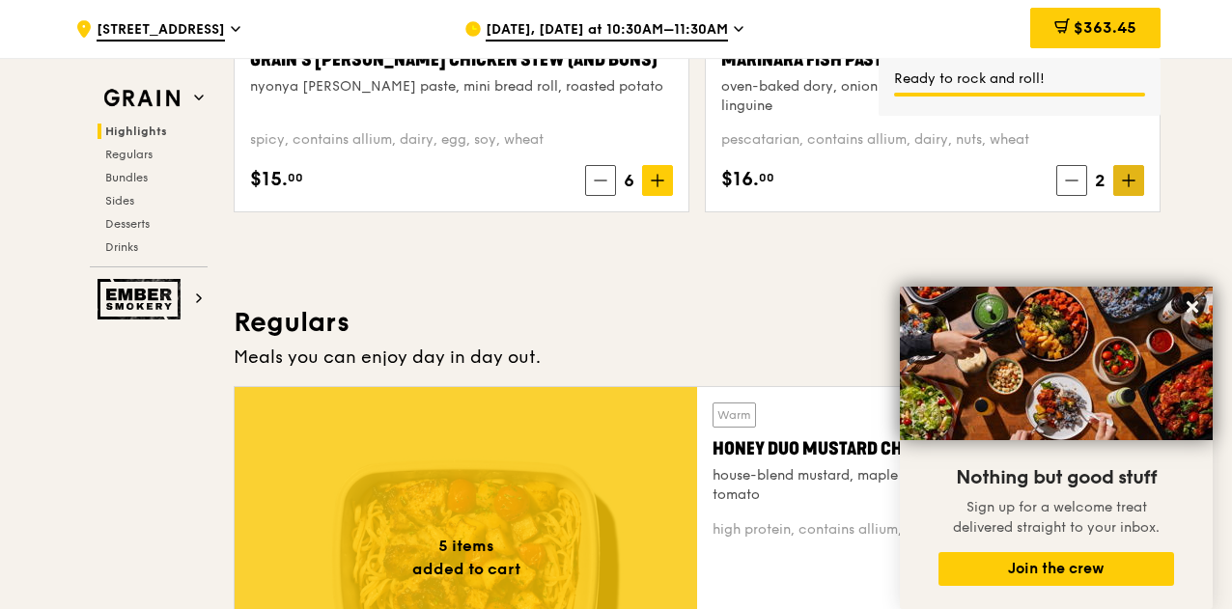
click at [1135, 196] on span at bounding box center [1128, 180] width 31 height 31
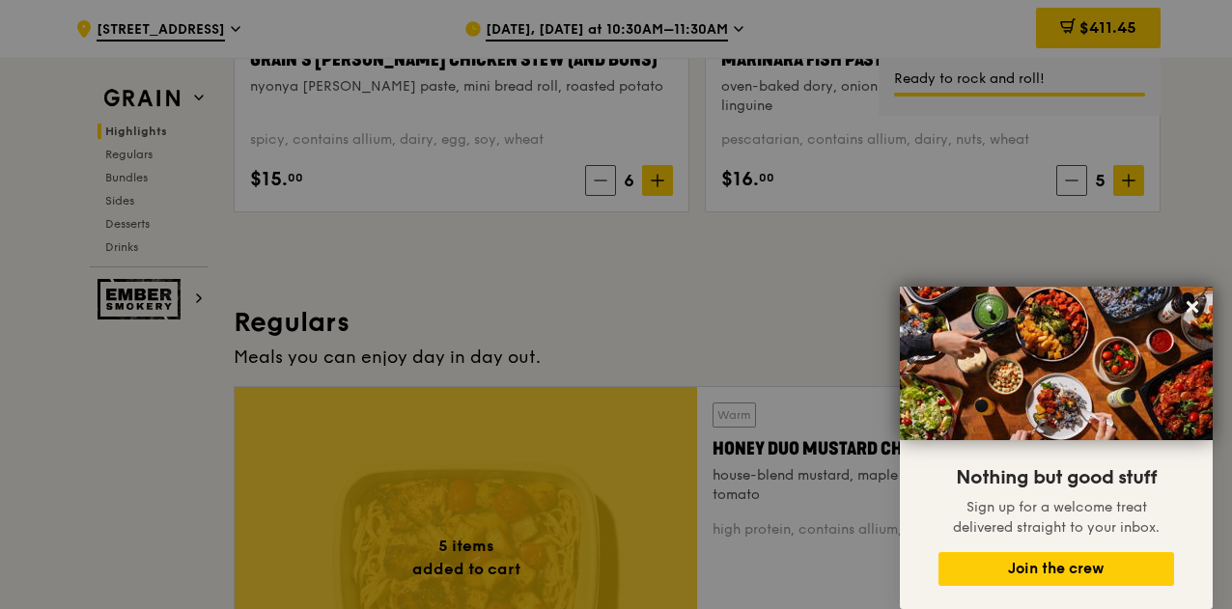
click at [1099, 22] on div at bounding box center [616, 304] width 1232 height 609
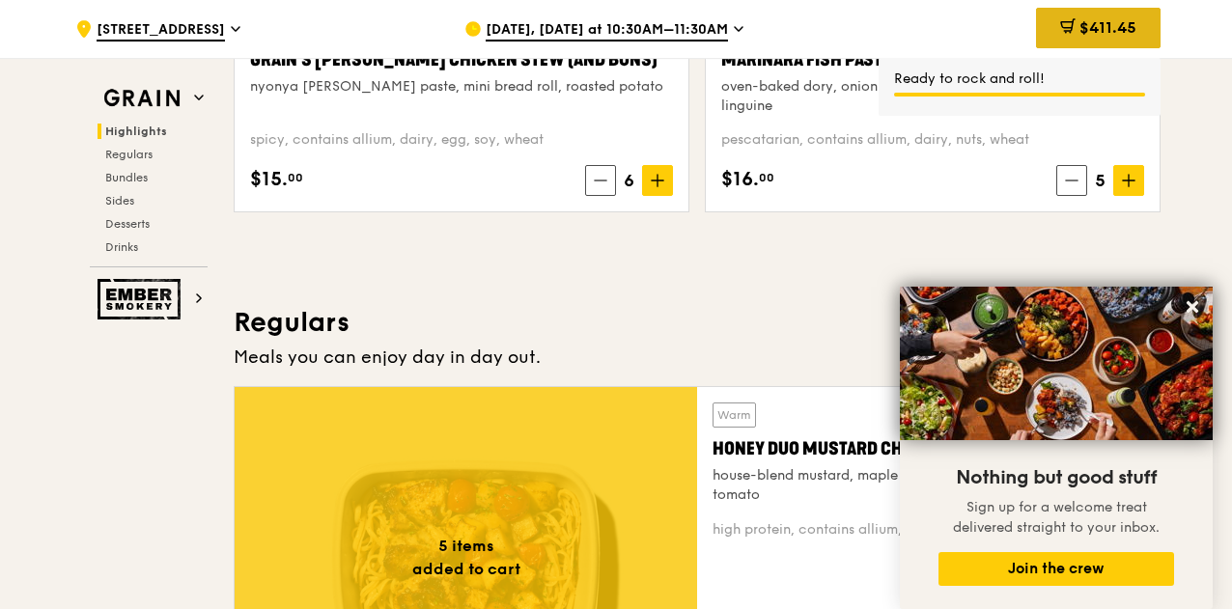
click at [1088, 16] on div "$411.45" at bounding box center [1098, 28] width 125 height 41
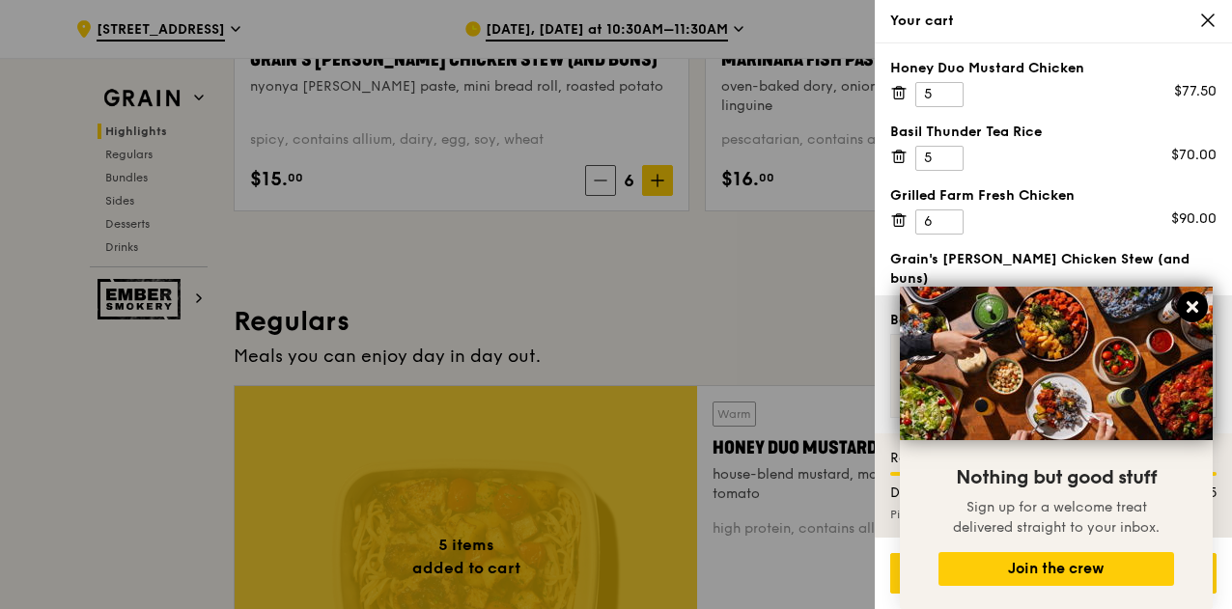
click at [1188, 310] on icon at bounding box center [1192, 306] width 17 height 17
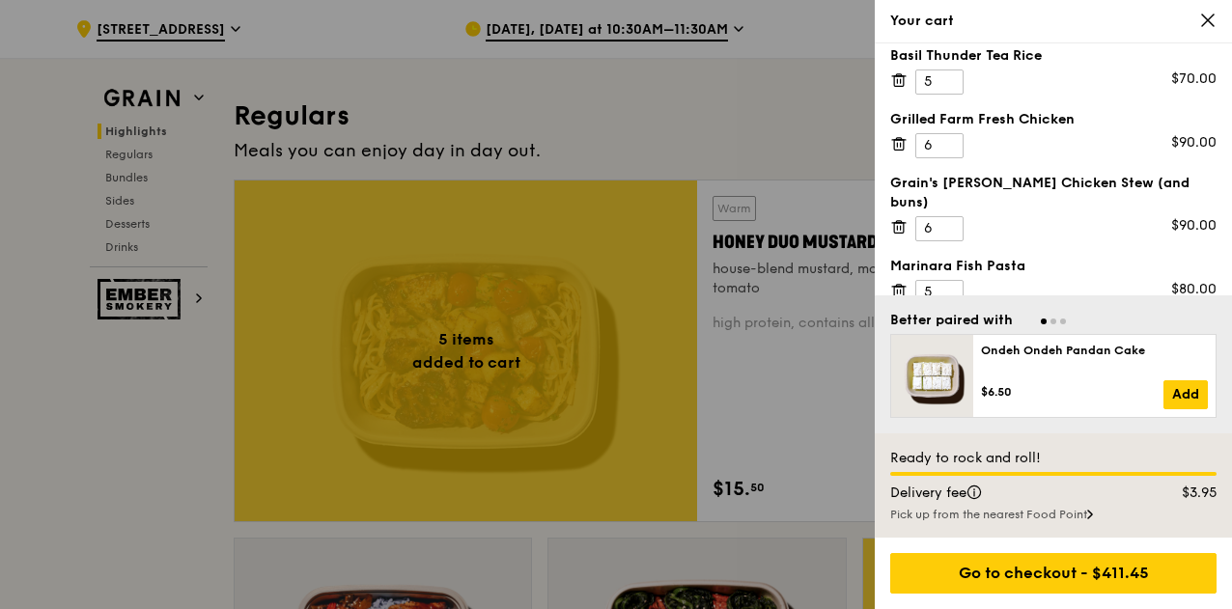
scroll to position [0, 0]
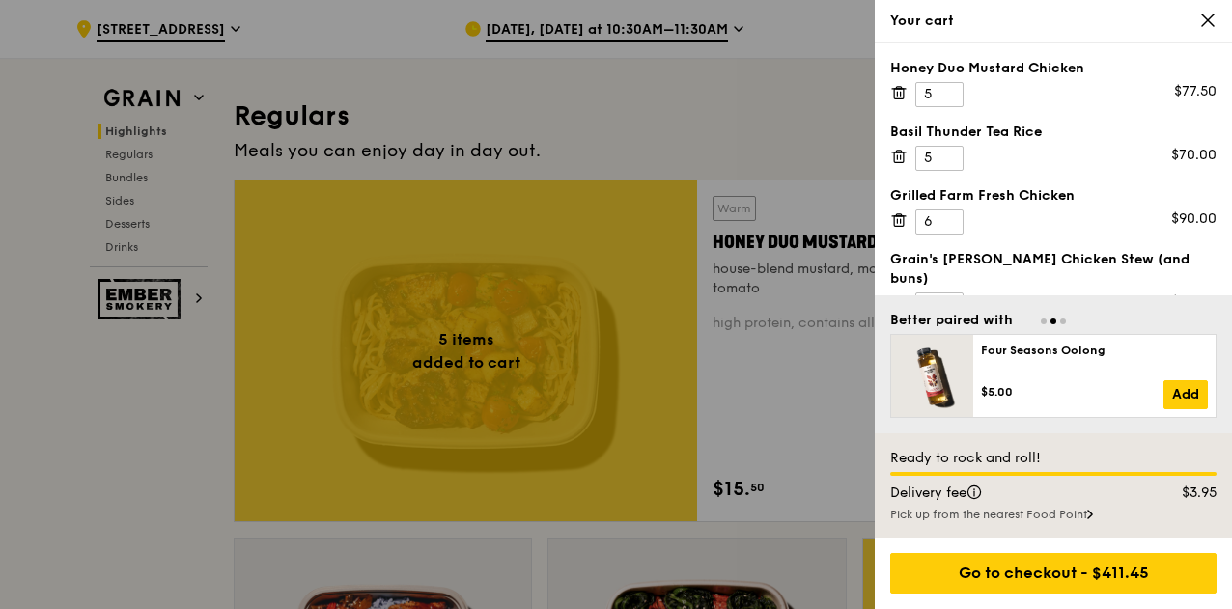
click at [1016, 161] on div "Basil Thunder Tea Rice 5 $70.00" at bounding box center [1053, 147] width 326 height 48
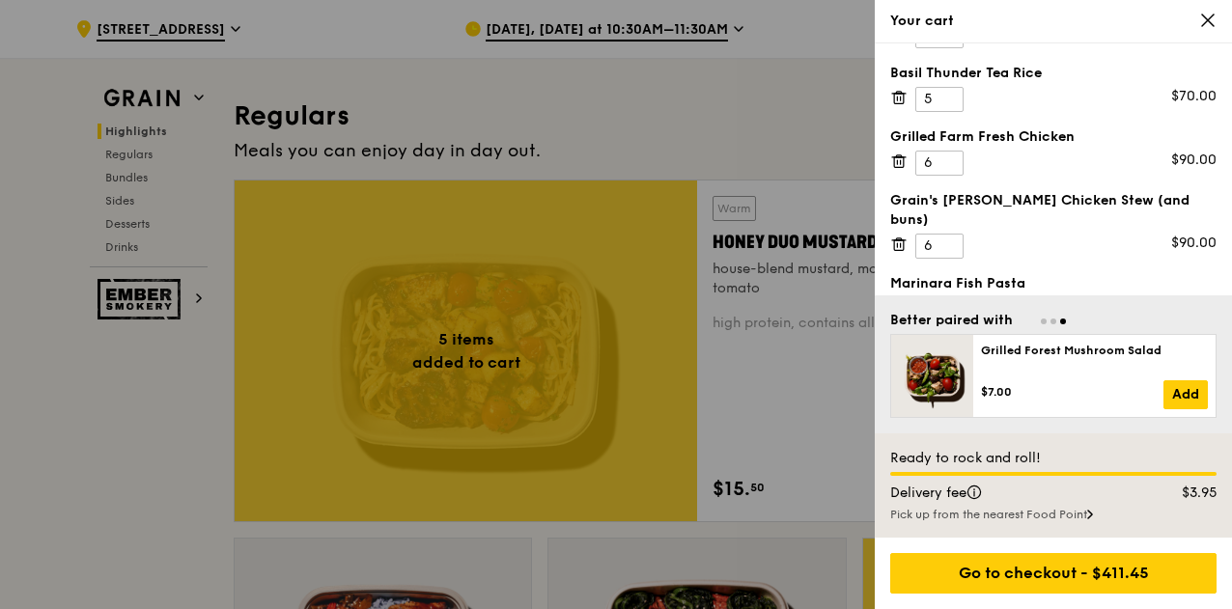
scroll to position [76, 0]
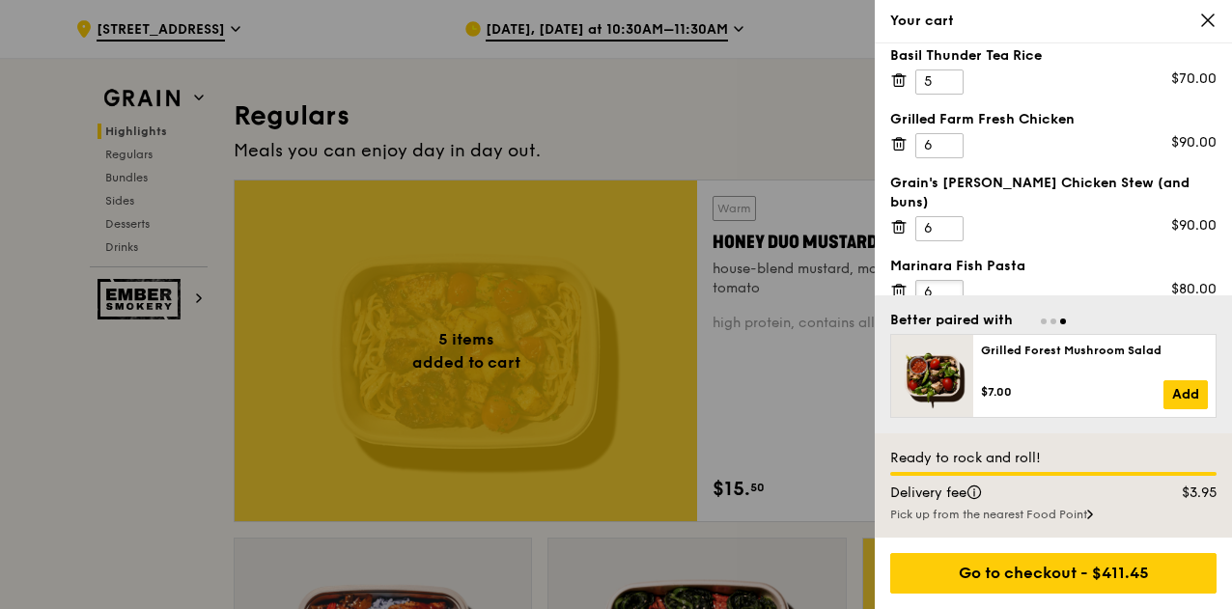
click at [946, 280] on input "6" at bounding box center [939, 292] width 48 height 25
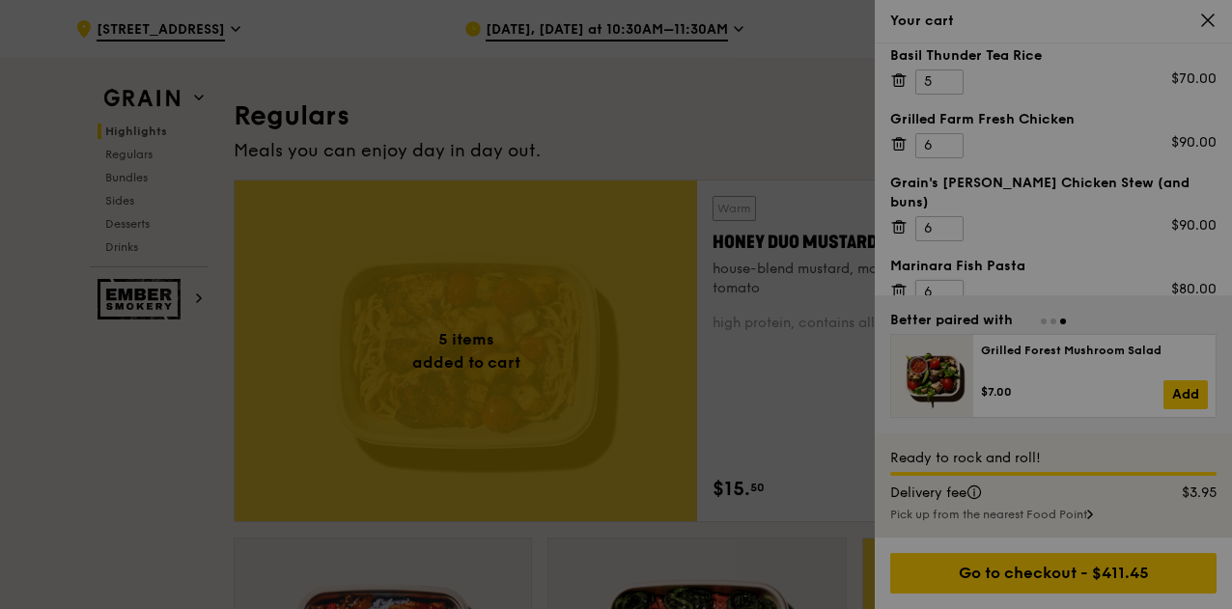
click at [946, 268] on div at bounding box center [616, 304] width 1232 height 609
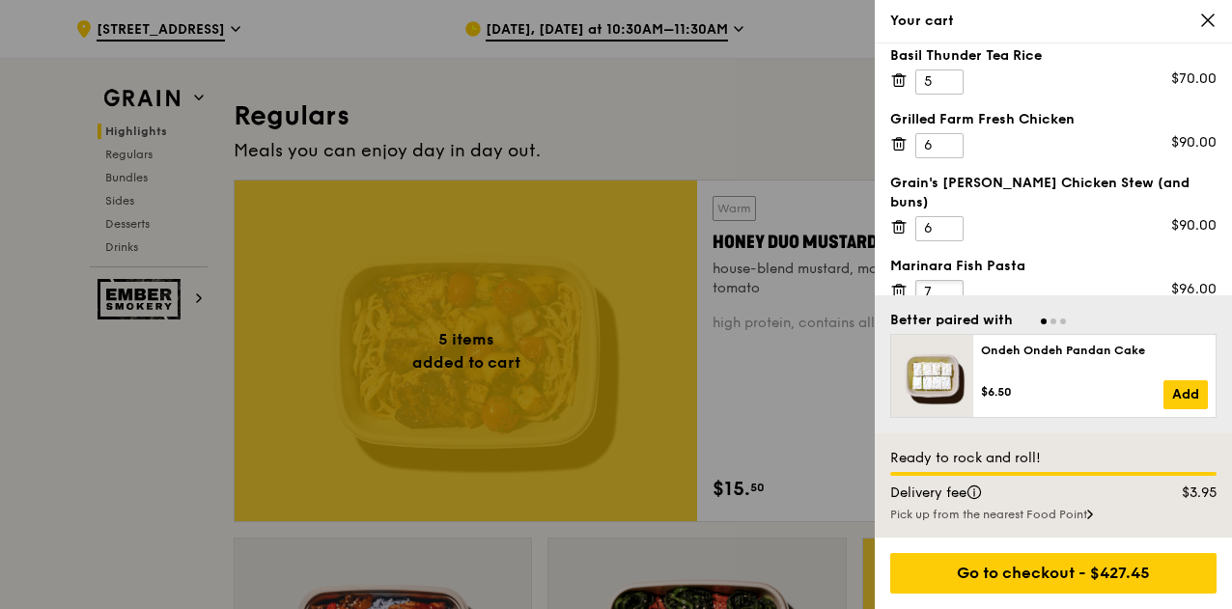
click at [947, 280] on input "7" at bounding box center [939, 292] width 48 height 25
type input "8"
click at [948, 280] on input "8" at bounding box center [939, 292] width 48 height 25
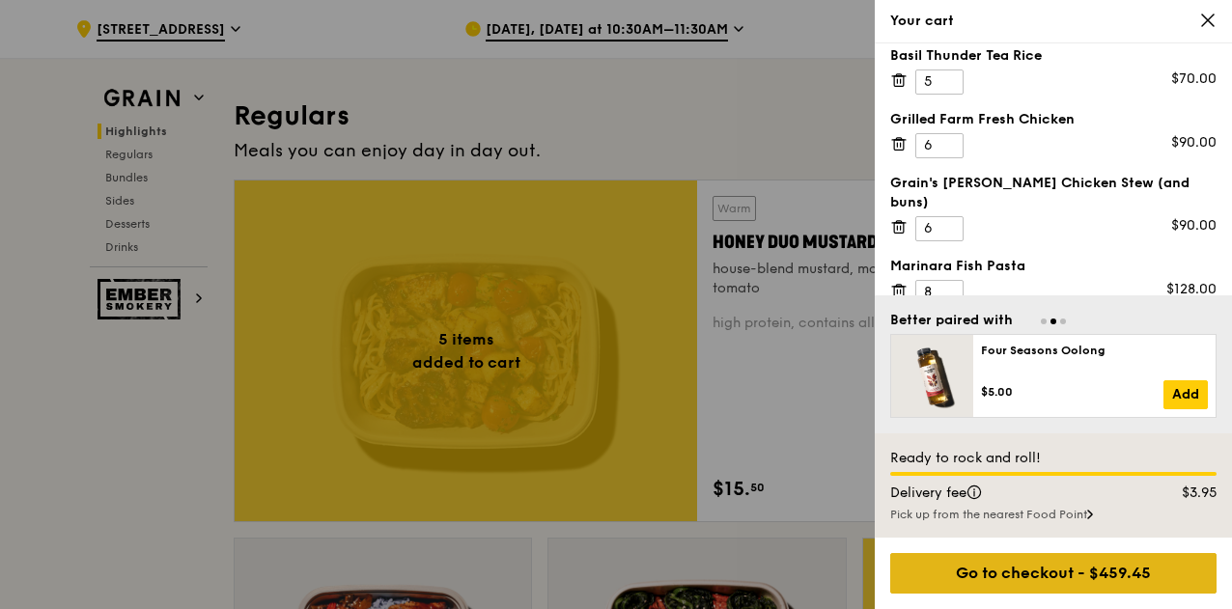
click at [1000, 592] on div "Go to checkout - $459.45" at bounding box center [1053, 573] width 326 height 41
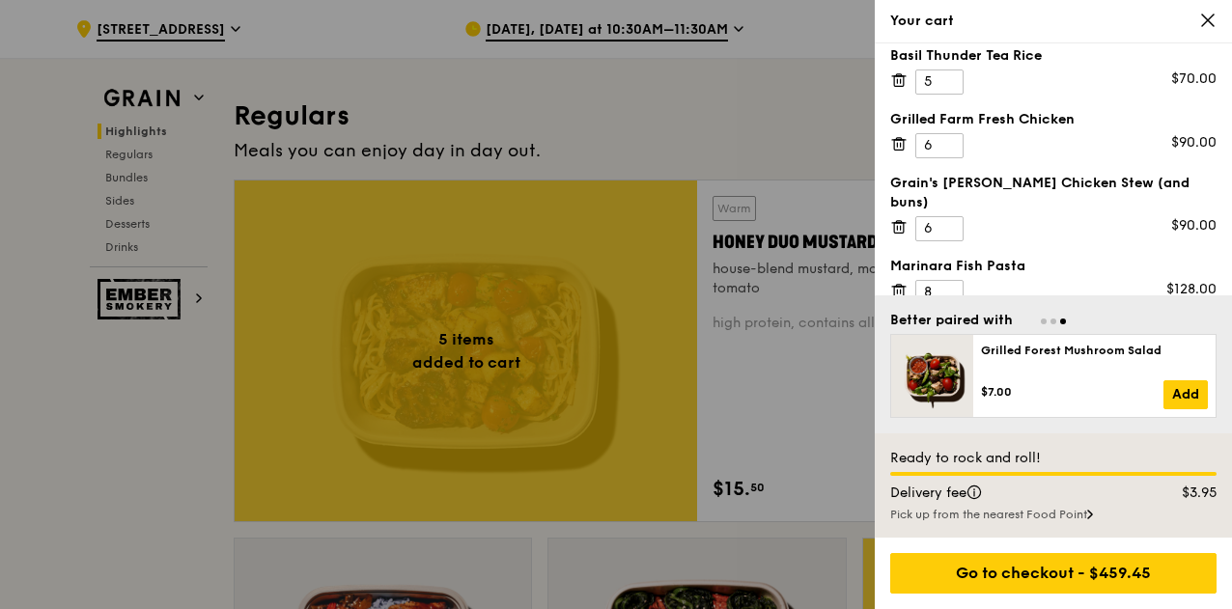
click at [1003, 519] on div "Pick up from the nearest Food Point" at bounding box center [1053, 514] width 326 height 15
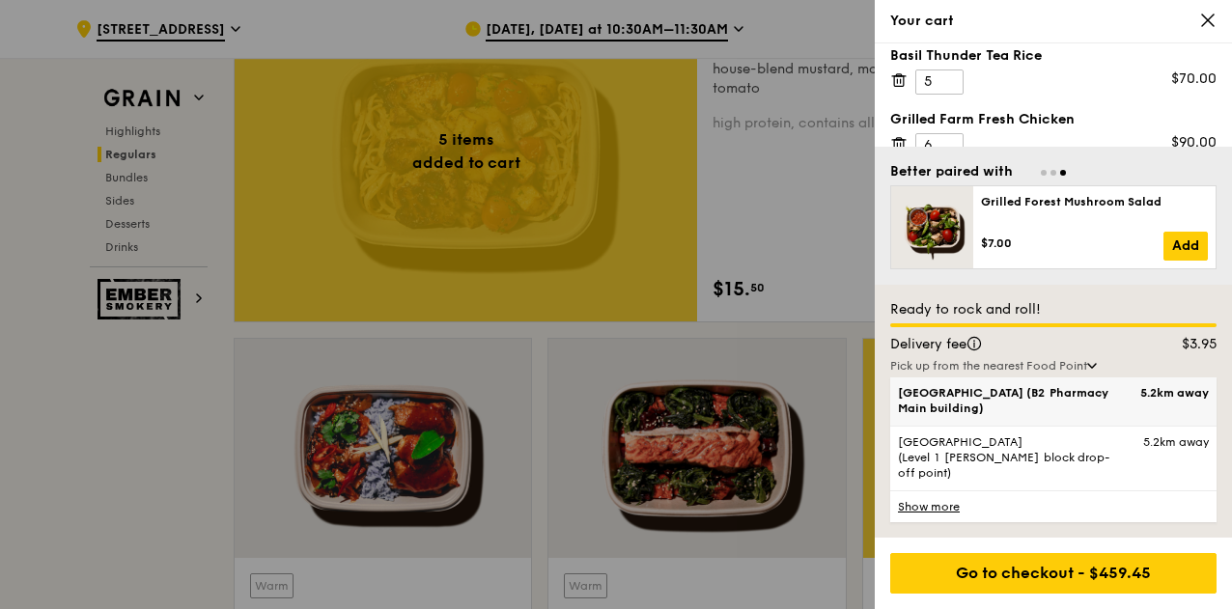
scroll to position [1482, 0]
click at [931, 503] on link "Show more" at bounding box center [1053, 506] width 326 height 32
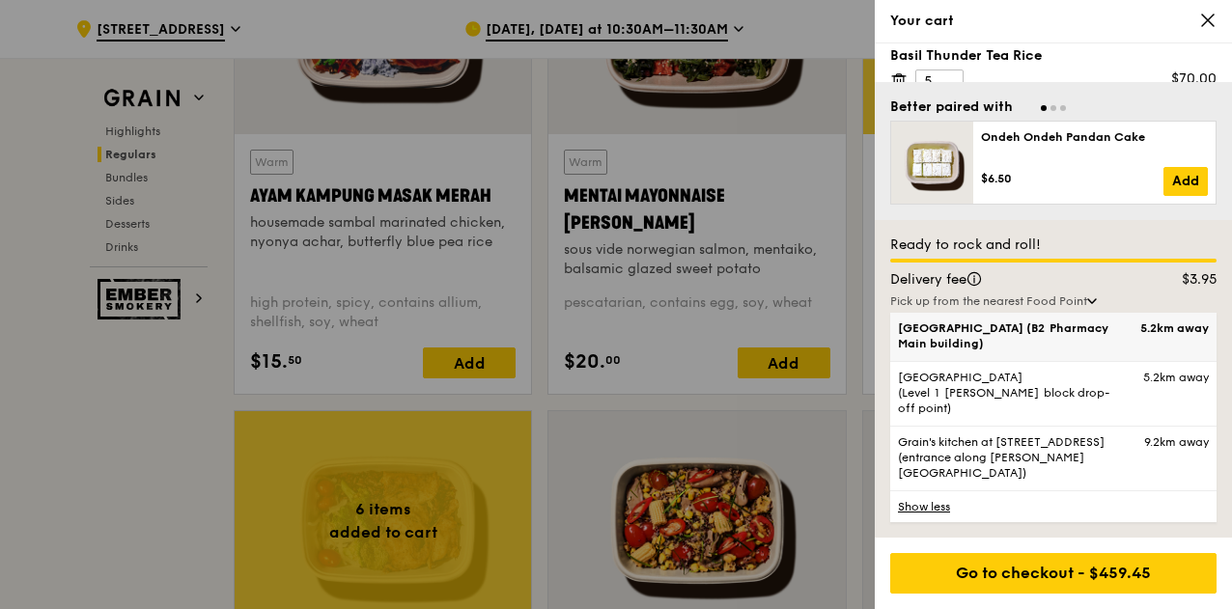
scroll to position [1565, 0]
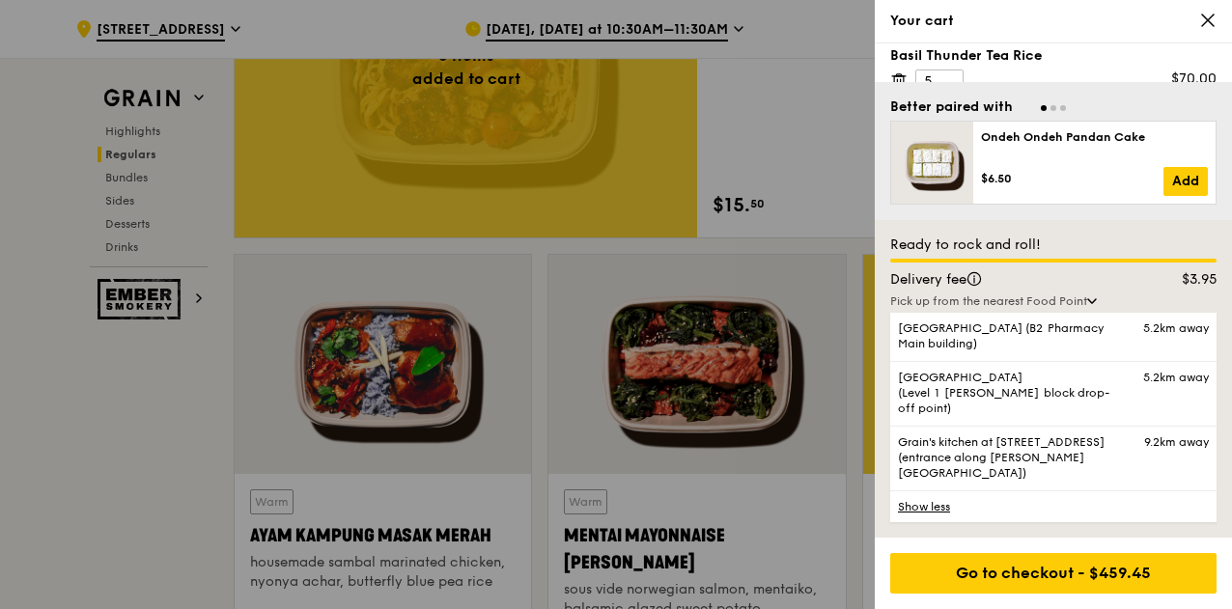
click at [1213, 3] on div "Your cart" at bounding box center [1053, 21] width 357 height 43
click at [1209, 18] on icon at bounding box center [1208, 20] width 12 height 12
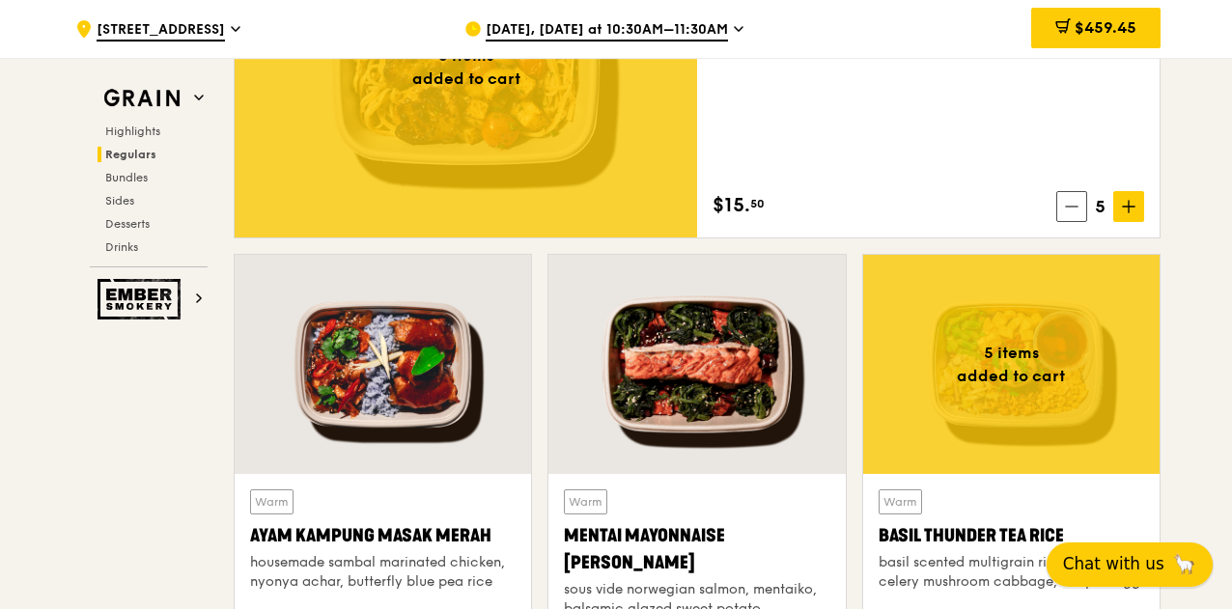
click at [1095, 561] on span "Chat with us" at bounding box center [1113, 564] width 101 height 24
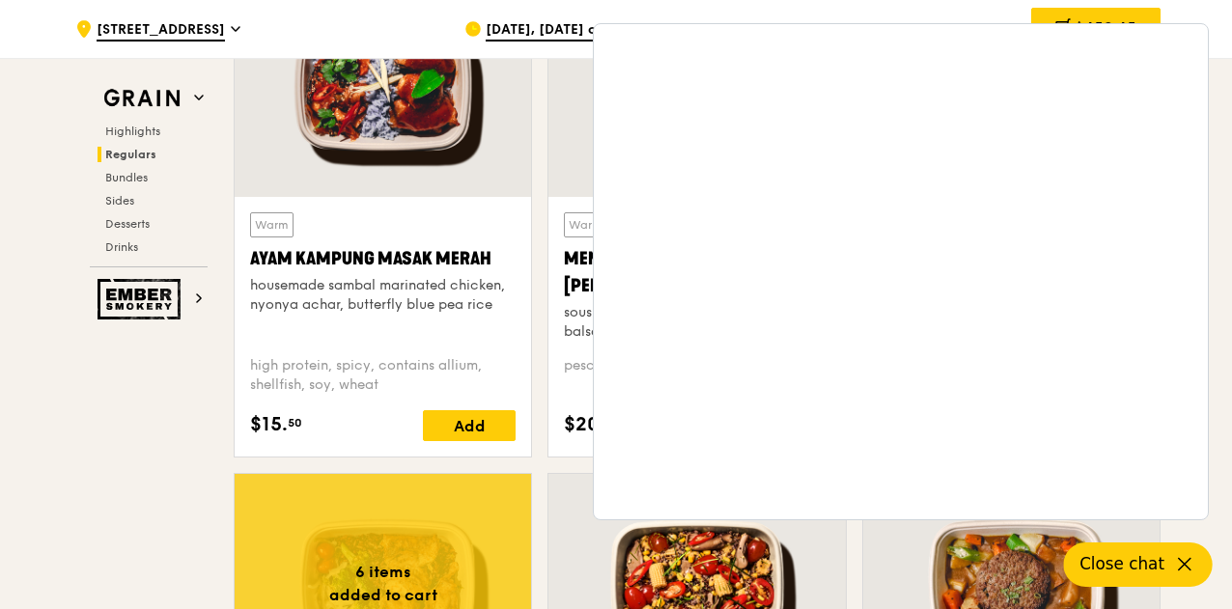
scroll to position [1843, 0]
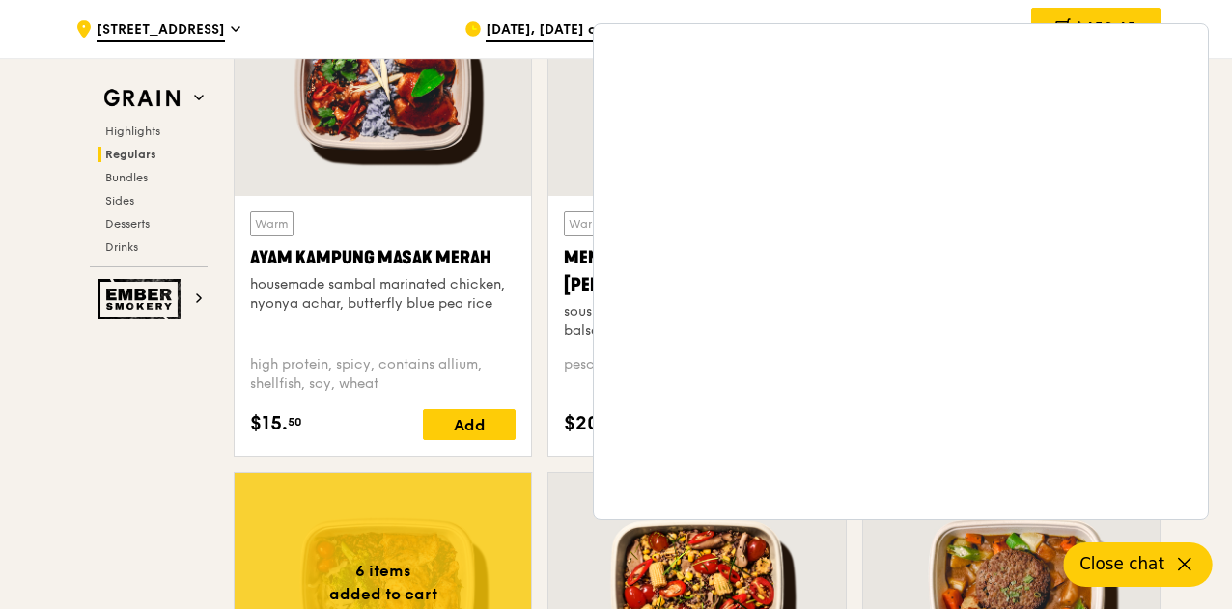
click at [358, 435] on div "$15. 50 Add" at bounding box center [383, 424] width 266 height 31
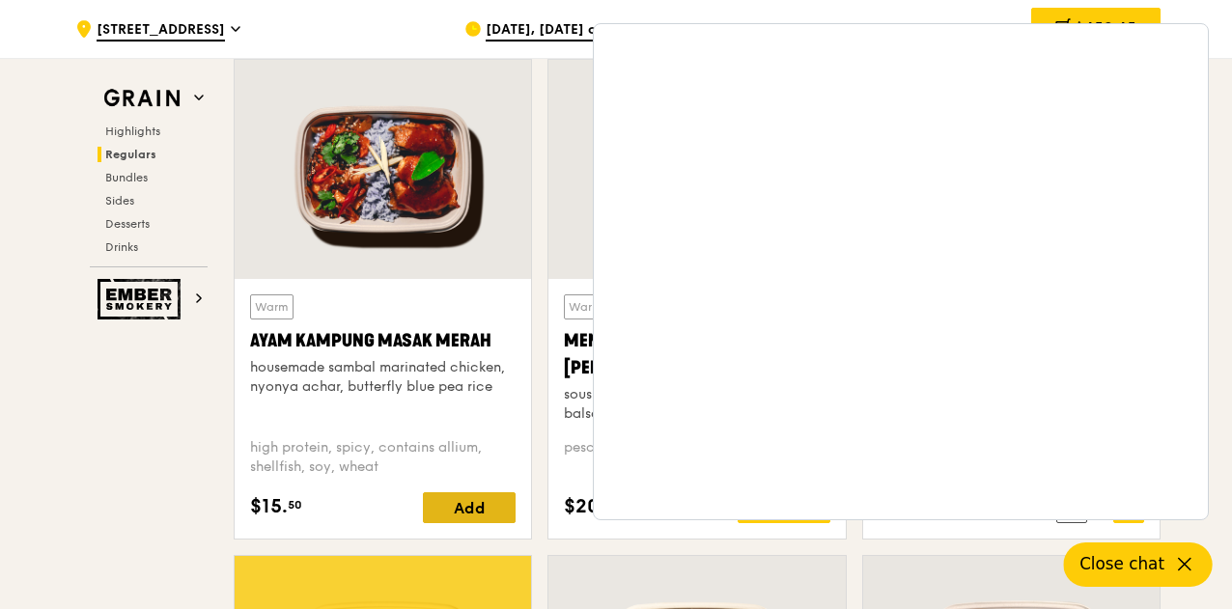
click at [461, 517] on div "Add" at bounding box center [469, 507] width 93 height 31
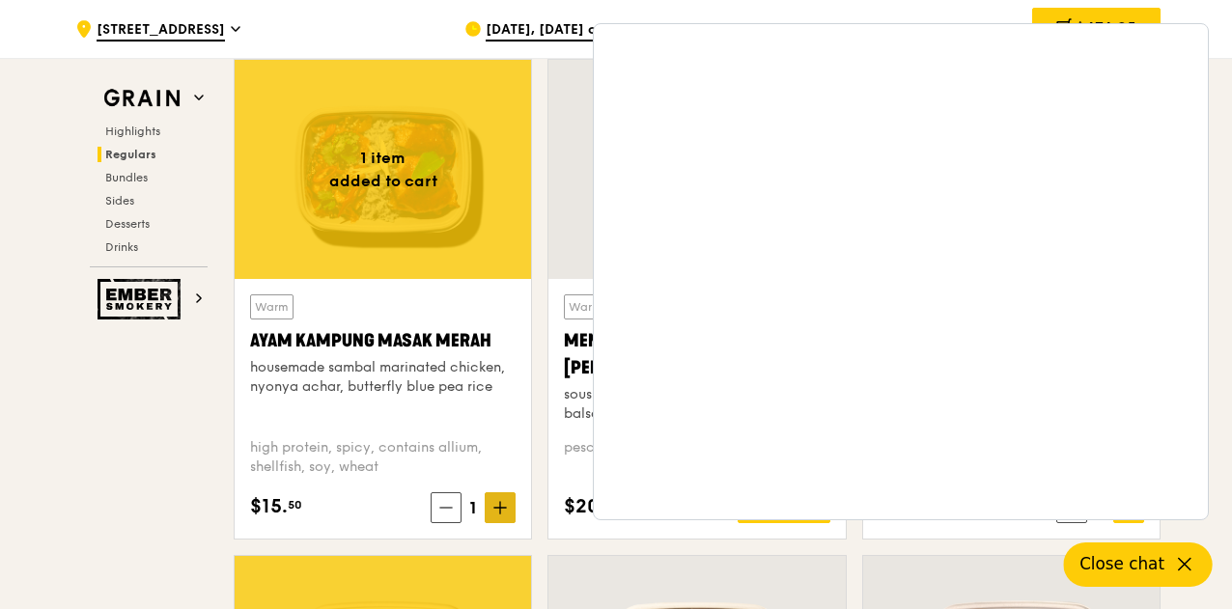
click at [502, 515] on span at bounding box center [500, 507] width 31 height 31
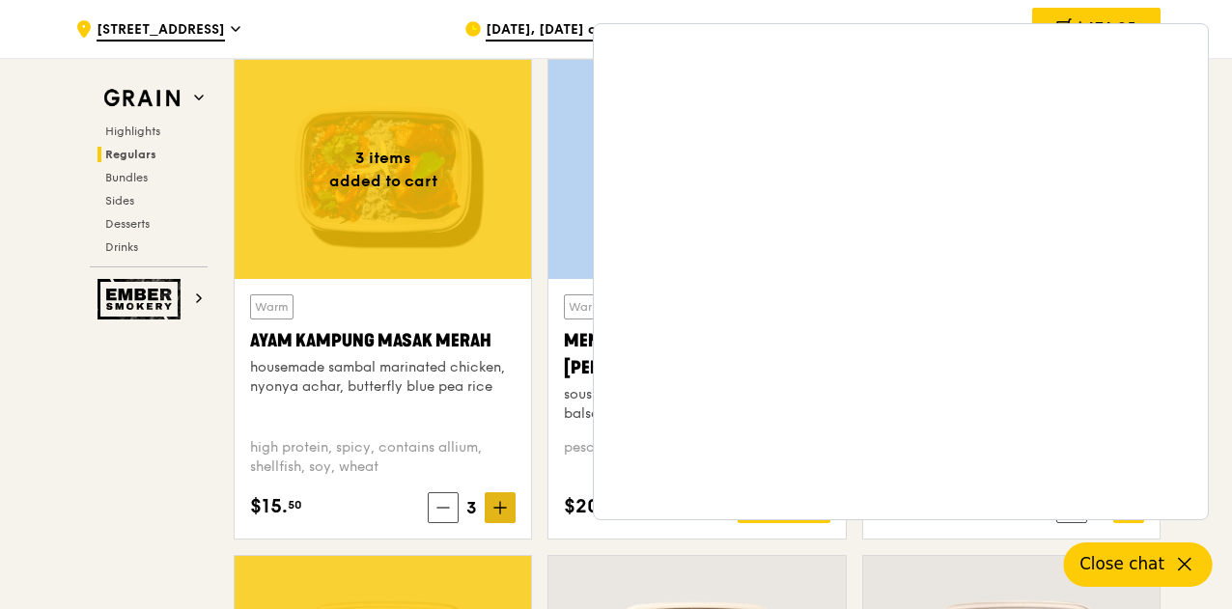
click at [502, 515] on span at bounding box center [500, 507] width 31 height 31
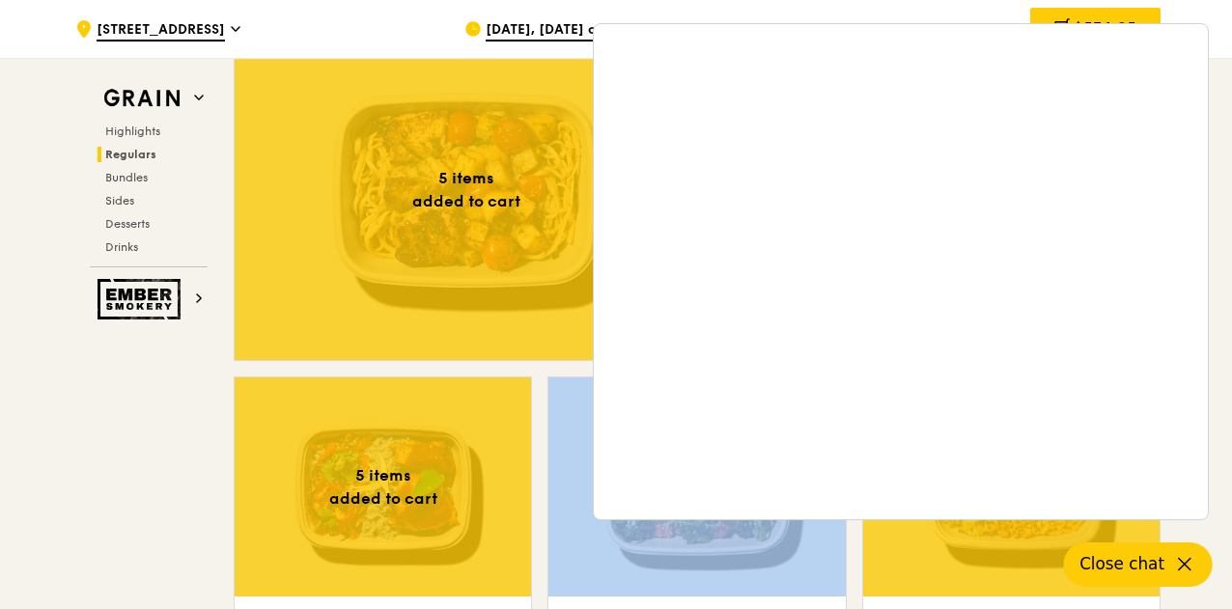
scroll to position [1444, 0]
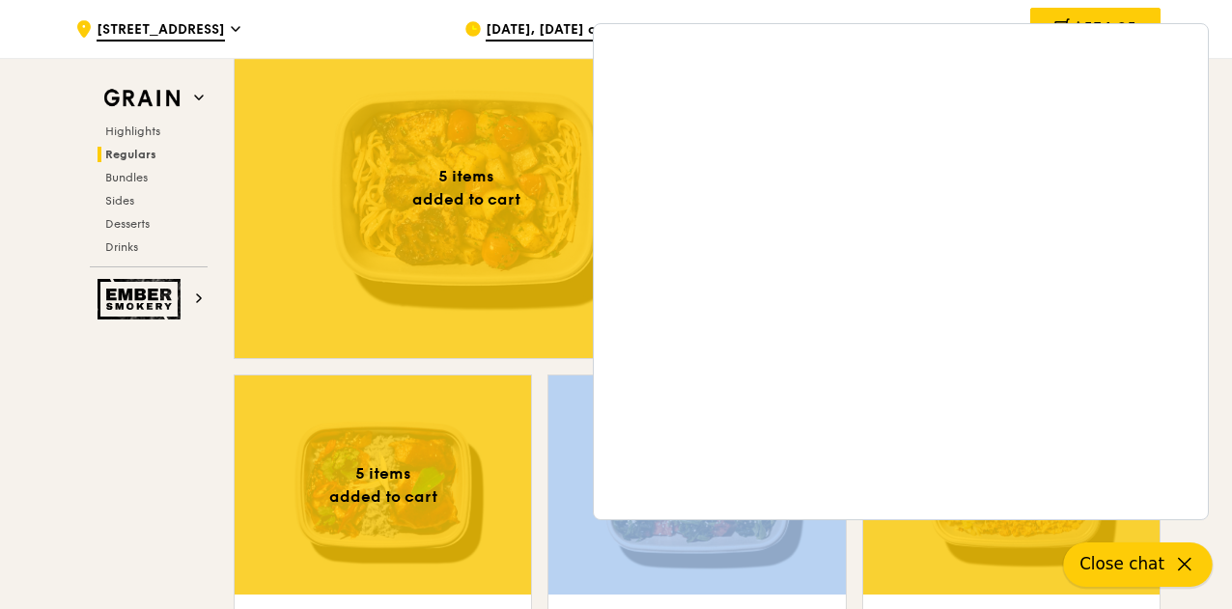
click at [1182, 567] on icon at bounding box center [1185, 565] width 12 height 12
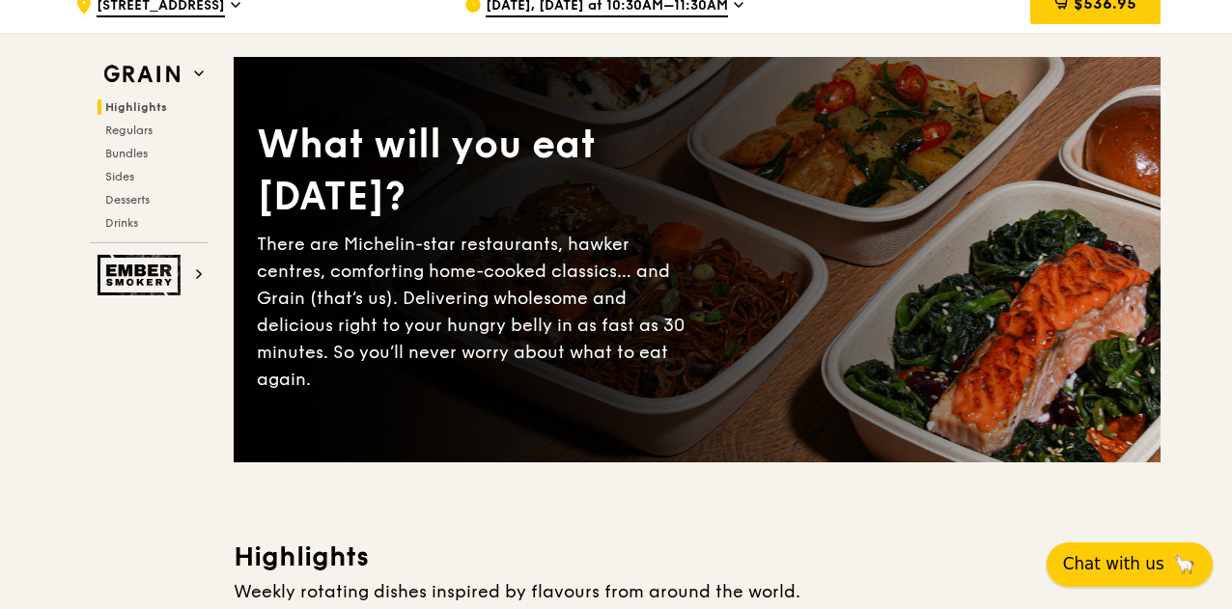
scroll to position [0, 0]
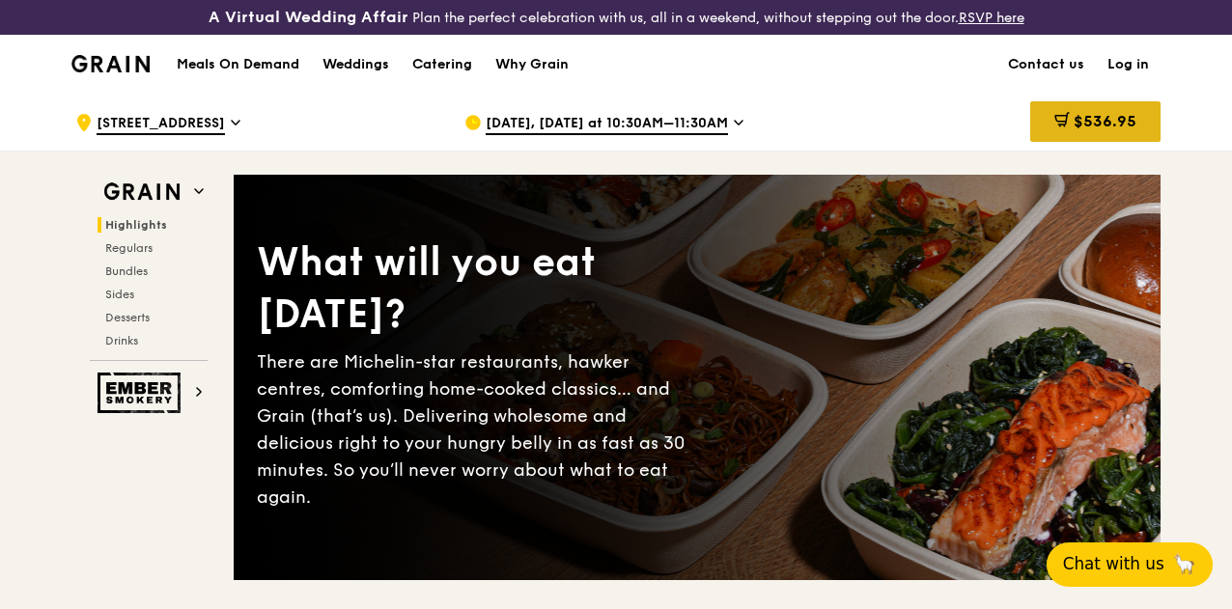
click at [1045, 136] on div "$536.95" at bounding box center [1095, 121] width 130 height 41
